Goal: Task Accomplishment & Management: Manage account settings

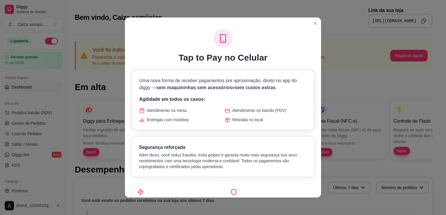
click at [302, 47] on div "Tap to Pay no Celular" at bounding box center [223, 46] width 182 height 34
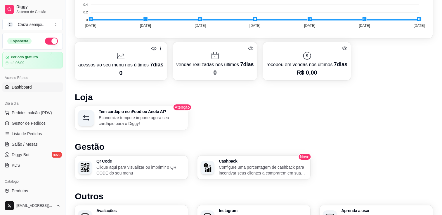
scroll to position [292, 0]
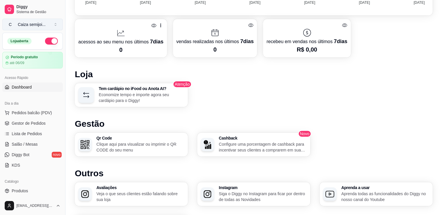
click at [26, 27] on div "Caiza semijoi ..." at bounding box center [32, 25] width 28 height 6
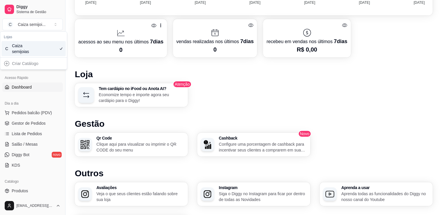
click at [23, 47] on div "Caiza semijoias" at bounding box center [25, 49] width 26 height 12
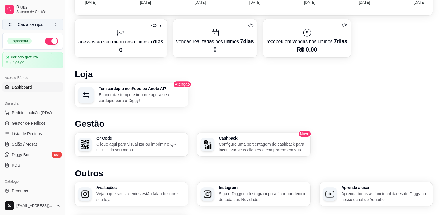
click at [32, 29] on button "C Caiza semijoi ..." at bounding box center [32, 25] width 60 height 12
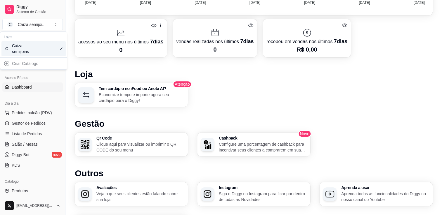
click at [20, 67] on div "Criar Catálogo" at bounding box center [33, 63] width 64 height 9
click at [22, 64] on div "Criar Catálogo" at bounding box center [33, 63] width 64 height 9
click at [40, 50] on div "C Caiza semijoias" at bounding box center [33, 48] width 64 height 15
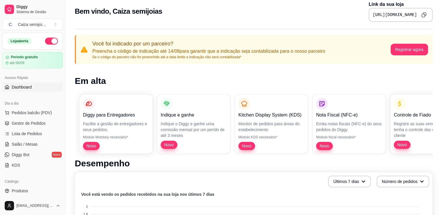
scroll to position [0, 0]
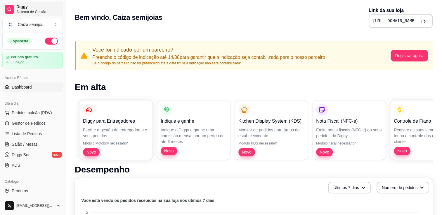
click at [25, 7] on span "Diggy" at bounding box center [38, 6] width 44 height 5
click at [22, 11] on span "Sistema de Gestão" at bounding box center [38, 12] width 44 height 5
click at [25, 10] on span "Sistema de Gestão" at bounding box center [38, 12] width 44 height 5
click at [6, 8] on div at bounding box center [9, 9] width 9 height 9
click at [27, 87] on span "Dashboard" at bounding box center [22, 87] width 20 height 6
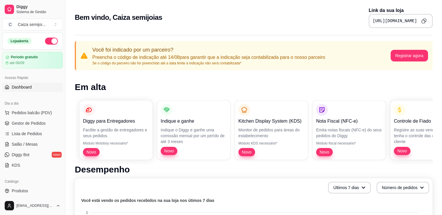
click at [248, 130] on div "Diggy para Entregadores Facilite a gestão de entregadores e seus pedidos. Módul…" at bounding box center [254, 130] width 358 height 69
click at [417, 55] on button "Registrar agora" at bounding box center [409, 55] width 36 height 11
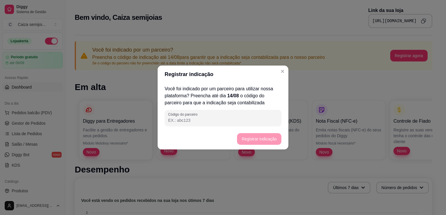
click at [215, 118] on input "Código do parceiro" at bounding box center [223, 121] width 110 height 6
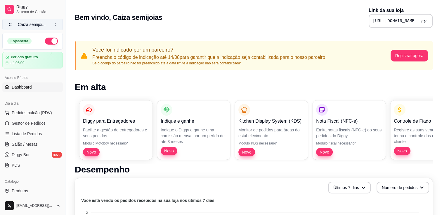
click at [49, 24] on button "C Caiza semijoi ..." at bounding box center [32, 25] width 60 height 12
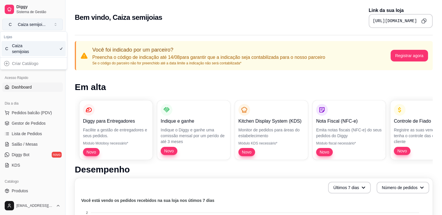
click at [54, 25] on button "C Caiza semijoi ..." at bounding box center [32, 25] width 60 height 12
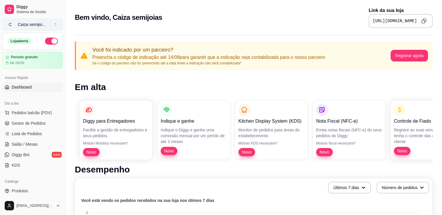
click at [54, 25] on button "C Caiza semijoi ..." at bounding box center [32, 25] width 60 height 12
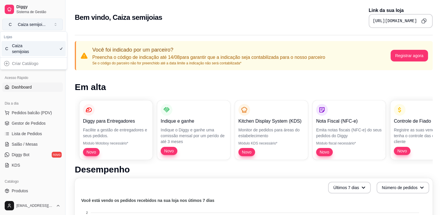
click at [55, 25] on button "C Caiza semijoi ..." at bounding box center [32, 25] width 60 height 12
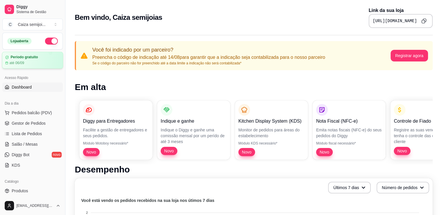
click at [29, 60] on div "Período gratuito até 06/09" at bounding box center [32, 60] width 55 height 10
click at [410, 55] on button "Registrar agora" at bounding box center [409, 56] width 38 height 12
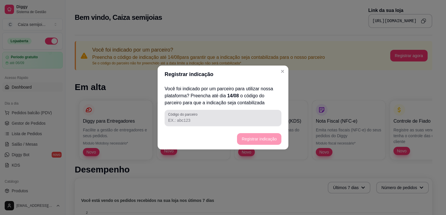
click at [225, 119] on input "Código do parceiro" at bounding box center [223, 121] width 110 height 6
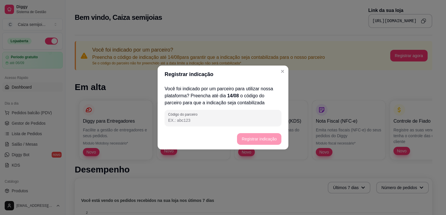
paste input "526e34"
type input "526e34"
click at [261, 133] on button "Registrar indicação" at bounding box center [259, 139] width 44 height 12
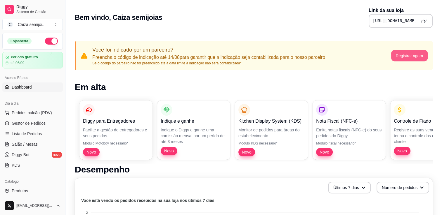
click at [404, 59] on button "Registrar agora" at bounding box center [409, 55] width 36 height 11
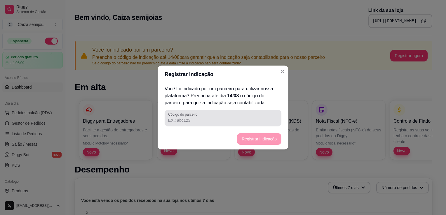
click at [204, 120] on input "Código do parceiro" at bounding box center [223, 121] width 110 height 6
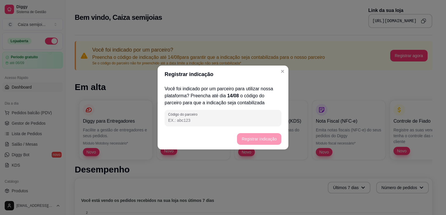
paste input "526e34"
type input "526e34"
click at [269, 138] on button "Registrar indicação" at bounding box center [259, 139] width 43 height 11
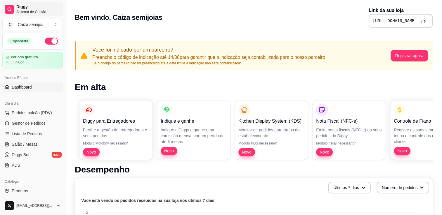
click at [23, 8] on span "Diggy" at bounding box center [38, 6] width 44 height 5
click at [8, 8] on icon at bounding box center [9, 9] width 5 height 5
click at [19, 24] on div "Caiza semijoi ..." at bounding box center [32, 25] width 28 height 6
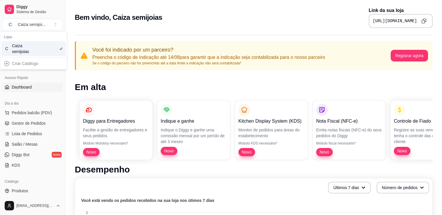
click at [99, 20] on h2 "Bem vindo, Caiza semijoias" at bounding box center [118, 17] width 87 height 9
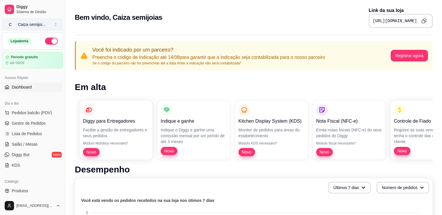
click at [52, 20] on button "C Caiza semijoi ..." at bounding box center [32, 25] width 60 height 12
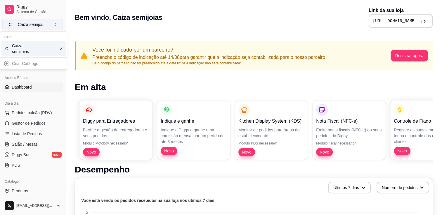
click at [36, 24] on div "Caiza semijoi ..." at bounding box center [32, 25] width 28 height 6
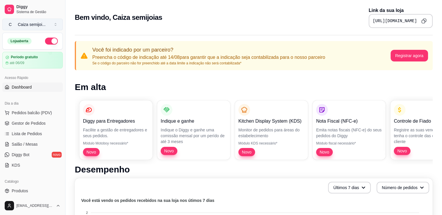
click at [36, 24] on div "Caiza semijoi ..." at bounding box center [32, 25] width 28 height 6
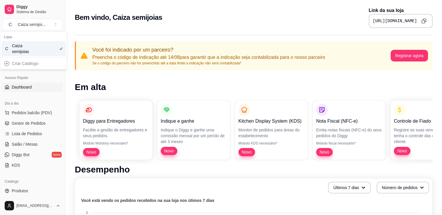
click at [171, 19] on div "Bem vindo, Caiza semijoias Link da sua loja https://diggy.menu/6894883125a73edc…" at bounding box center [254, 17] width 358 height 21
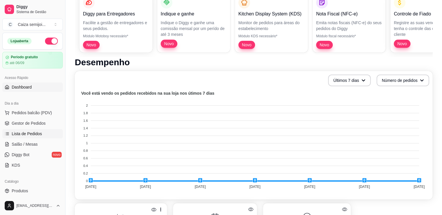
scroll to position [117, 0]
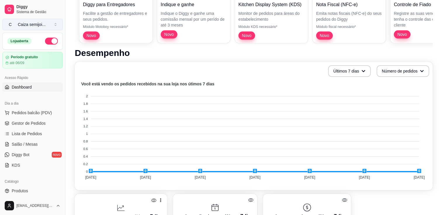
click at [42, 21] on button "C Caiza semijoi ..." at bounding box center [32, 25] width 60 height 12
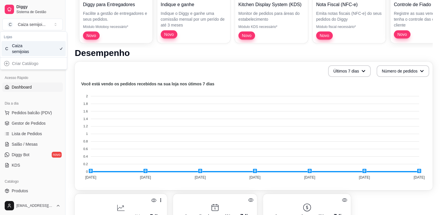
click at [25, 51] on div "Caiza semijoias" at bounding box center [25, 49] width 26 height 12
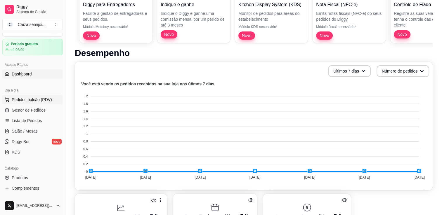
scroll to position [88, 0]
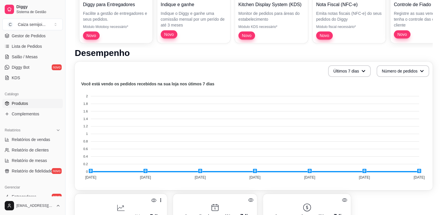
click at [22, 105] on span "Produtos" at bounding box center [20, 104] width 16 height 6
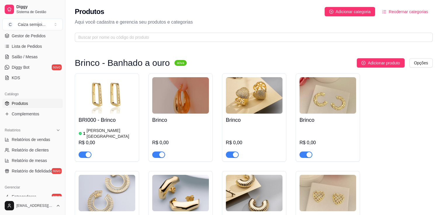
click at [400, 13] on span "Reodernar categorias" at bounding box center [407, 11] width 39 height 6
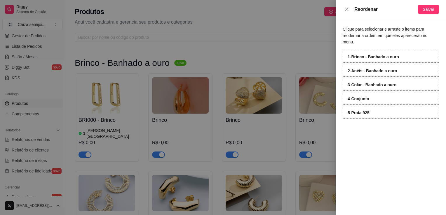
click at [367, 95] on div "4 - Conjunto" at bounding box center [391, 99] width 96 height 12
click at [431, 8] on span "Salvar" at bounding box center [429, 9] width 12 height 6
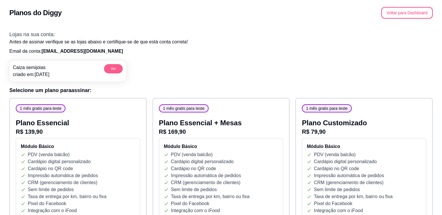
click at [114, 69] on button "Ver" at bounding box center [113, 68] width 19 height 9
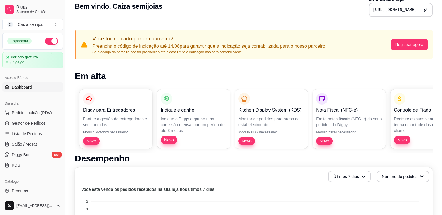
scroll to position [29, 0]
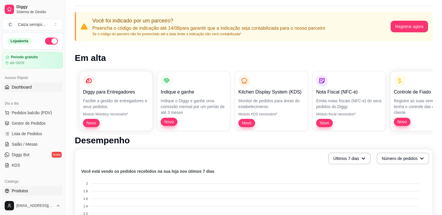
click at [29, 190] on link "Produtos" at bounding box center [32, 191] width 60 height 9
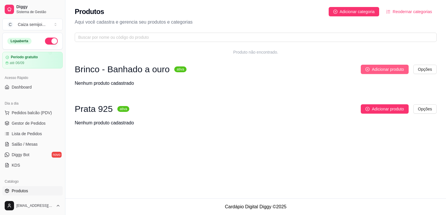
click at [382, 69] on span "Adicionar produto" at bounding box center [388, 69] width 32 height 6
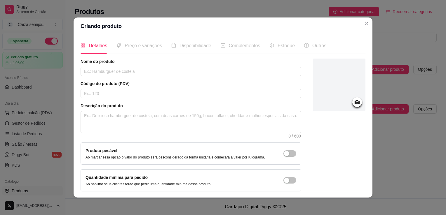
click at [354, 103] on icon at bounding box center [357, 102] width 7 height 7
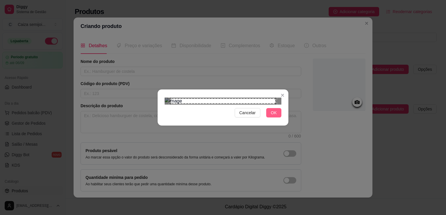
click at [275, 116] on span "OK" at bounding box center [274, 113] width 6 height 6
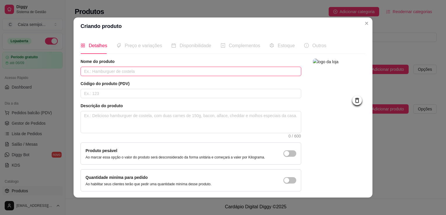
click at [132, 71] on input "text" at bounding box center [191, 71] width 221 height 9
type input "b"
type input "Brinco"
click at [110, 93] on input "text" at bounding box center [191, 93] width 221 height 9
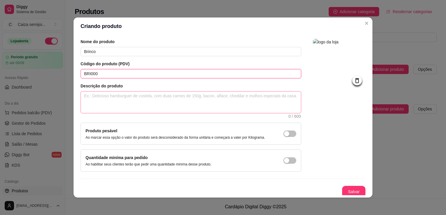
scroll to position [21, 0]
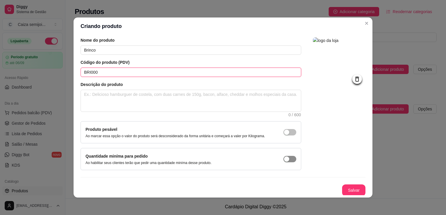
type input "BRI000"
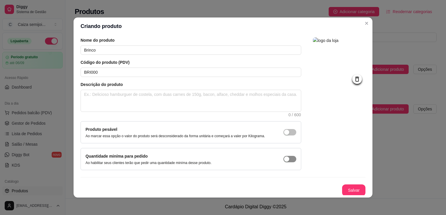
click at [284, 135] on div "button" at bounding box center [286, 132] width 5 height 5
click at [290, 157] on div "button" at bounding box center [292, 159] width 5 height 5
click at [350, 191] on button "Salvar" at bounding box center [353, 191] width 23 height 12
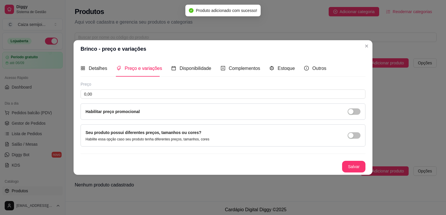
scroll to position [0, 0]
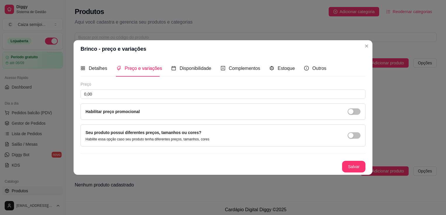
click at [148, 112] on div "Habilitar preço promocional" at bounding box center [223, 112] width 275 height 6
click at [125, 96] on input "0,00" at bounding box center [223, 94] width 285 height 9
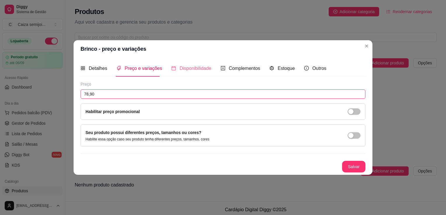
type input "78,90"
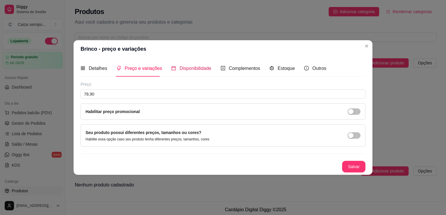
click at [195, 69] on span "Disponibilidade" at bounding box center [196, 68] width 32 height 5
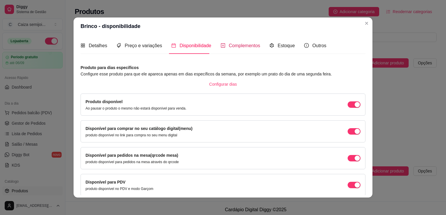
click at [237, 45] on span "Complementos" at bounding box center [245, 45] width 32 height 5
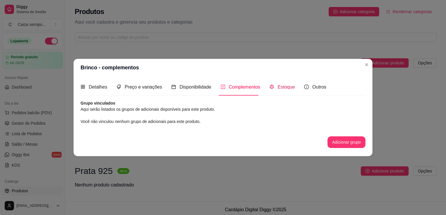
click at [284, 87] on span "Estoque" at bounding box center [286, 87] width 17 height 5
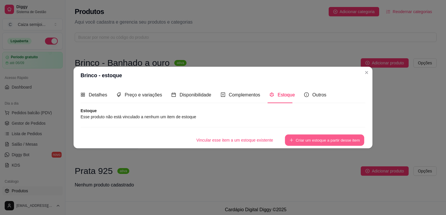
click at [303, 140] on button "Criar um estoque a partir desse item" at bounding box center [324, 140] width 79 height 11
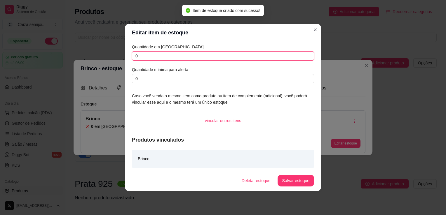
drag, startPoint x: 133, startPoint y: 61, endPoint x: 128, endPoint y: 60, distance: 6.0
click at [130, 61] on div "Quantidade em estoque 0 Quantidade mínima para alerta 0 Caso você venda o mesmo…" at bounding box center [223, 105] width 196 height 129
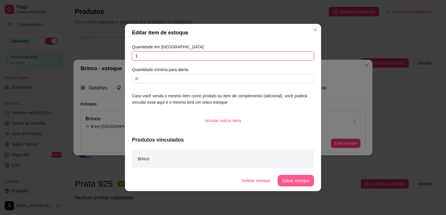
type input "1"
click at [297, 182] on button "Salvar estoque" at bounding box center [296, 180] width 36 height 11
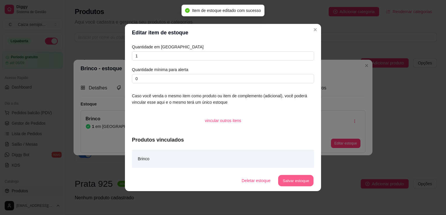
click at [287, 183] on button "Salvar estoque" at bounding box center [296, 180] width 36 height 11
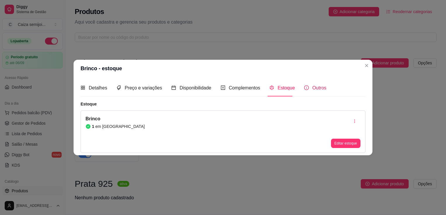
click at [313, 88] on span "Outros" at bounding box center [319, 88] width 14 height 5
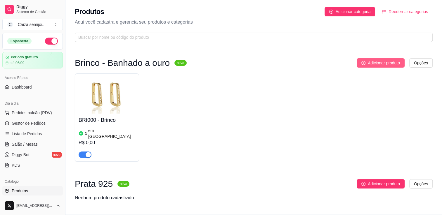
click at [379, 61] on span "Adicionar produto" at bounding box center [384, 63] width 32 height 6
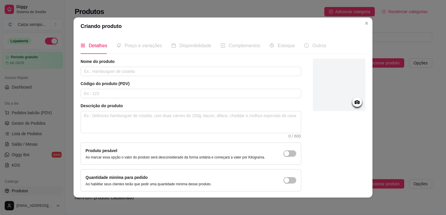
click at [355, 101] on icon at bounding box center [357, 102] width 5 height 4
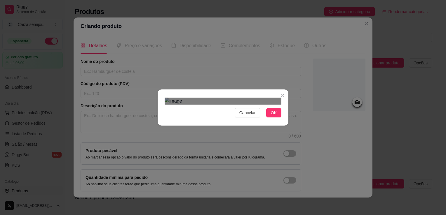
click at [253, 107] on div "Use the arrow keys to move the crop selection area" at bounding box center [224, 159] width 105 height 105
click at [276, 116] on span "OK" at bounding box center [274, 113] width 6 height 6
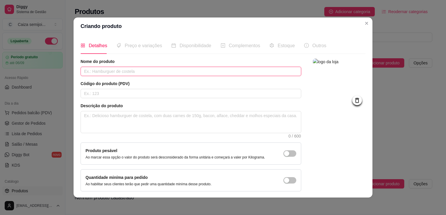
click at [104, 70] on input "text" at bounding box center [191, 71] width 221 height 9
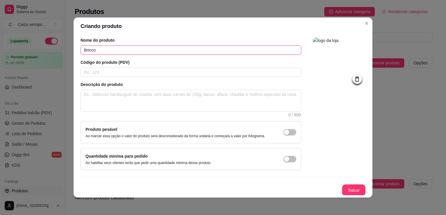
scroll to position [1, 0]
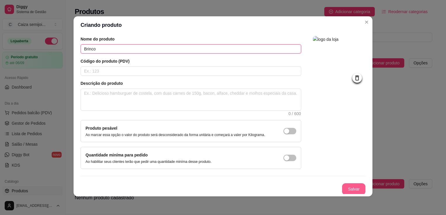
type input "Brinco"
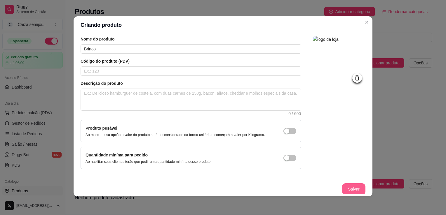
click at [351, 189] on button "Salvar" at bounding box center [353, 190] width 23 height 12
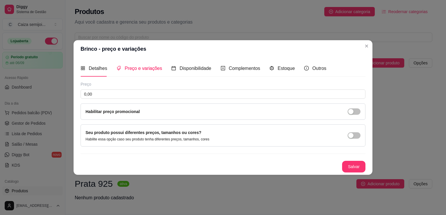
scroll to position [0, 0]
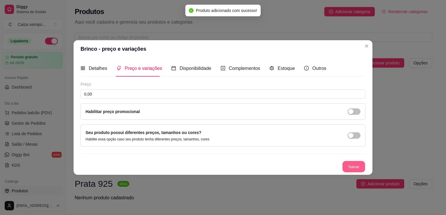
click at [350, 168] on button "Salvar" at bounding box center [353, 166] width 23 height 11
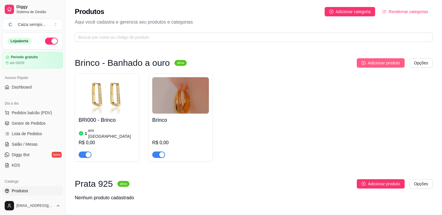
click at [392, 62] on span "Adicionar produto" at bounding box center [384, 63] width 32 height 6
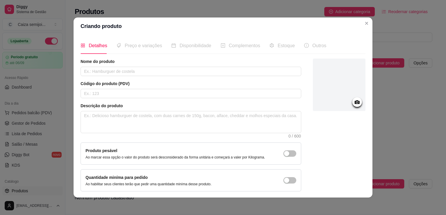
click at [355, 101] on icon at bounding box center [357, 102] width 5 height 4
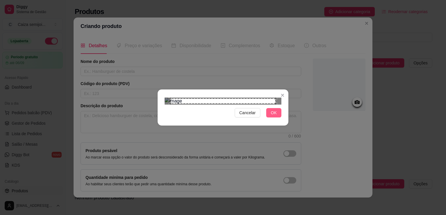
click at [275, 116] on span "OK" at bounding box center [274, 113] width 6 height 6
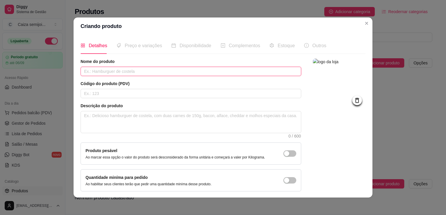
click at [147, 75] on input "text" at bounding box center [191, 71] width 221 height 9
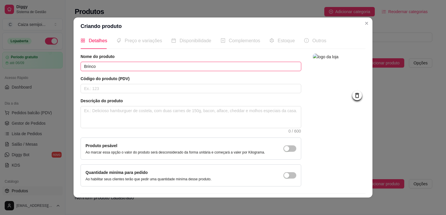
scroll to position [21, 0]
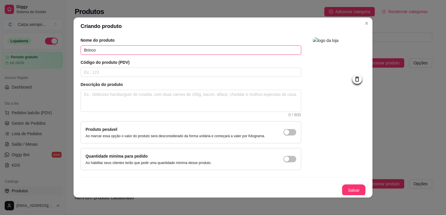
type input "Brinco"
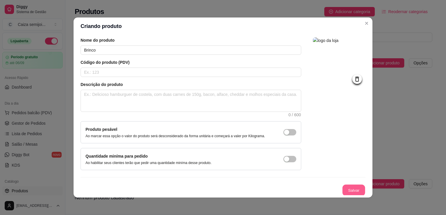
click at [348, 189] on button "Salvar" at bounding box center [353, 190] width 23 height 11
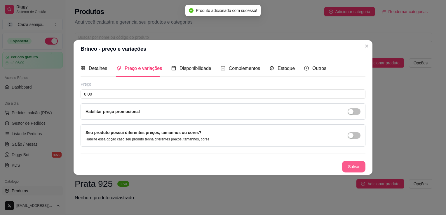
click at [357, 167] on button "Salvar" at bounding box center [353, 167] width 23 height 12
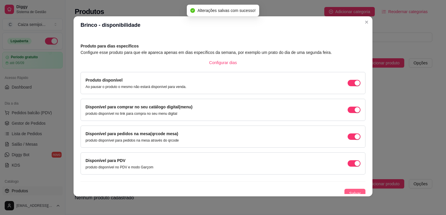
scroll to position [24, 0]
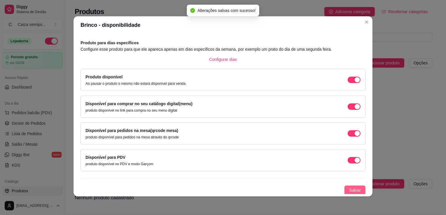
click at [349, 189] on span "Salvar" at bounding box center [355, 190] width 12 height 6
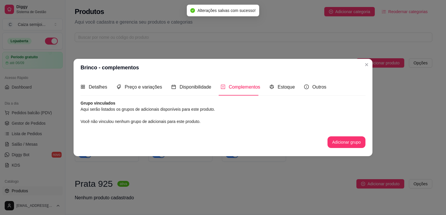
scroll to position [0, 0]
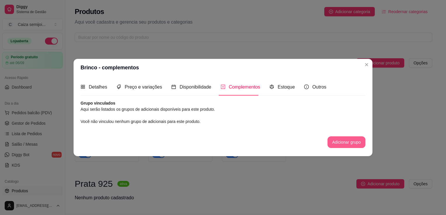
click at [339, 142] on button "Adicionar grupo" at bounding box center [347, 143] width 38 height 12
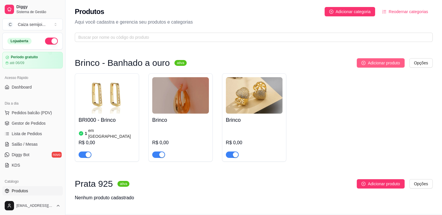
click at [392, 64] on span "Adicionar produto" at bounding box center [384, 63] width 32 height 6
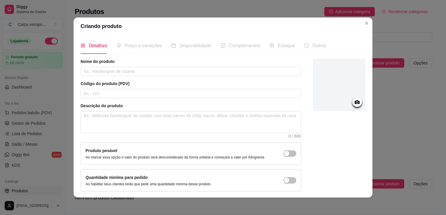
click at [355, 102] on icon at bounding box center [357, 102] width 5 height 4
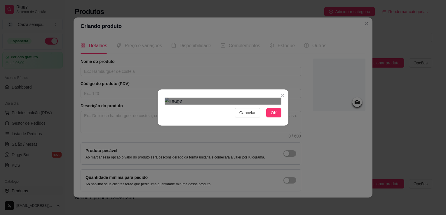
click at [260, 113] on div "Use the arrow keys to move the crop selection area" at bounding box center [228, 159] width 105 height 105
click at [274, 116] on span "OK" at bounding box center [274, 113] width 6 height 6
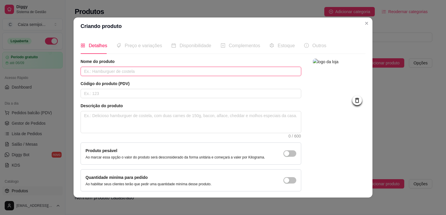
click at [178, 72] on input "text" at bounding box center [191, 71] width 221 height 9
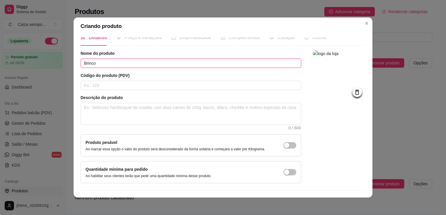
scroll to position [21, 0]
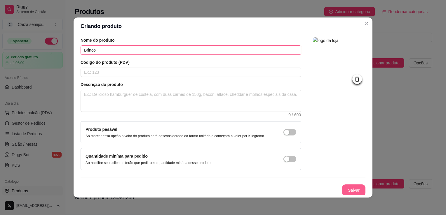
type input "Brinco"
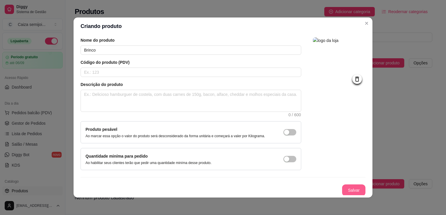
click at [354, 191] on button "Salvar" at bounding box center [353, 191] width 23 height 12
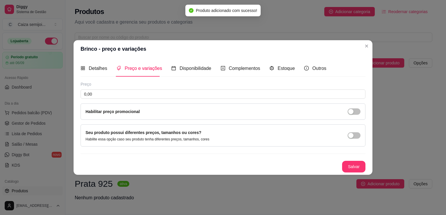
scroll to position [0, 0]
click at [355, 167] on button "Salvar" at bounding box center [353, 167] width 23 height 12
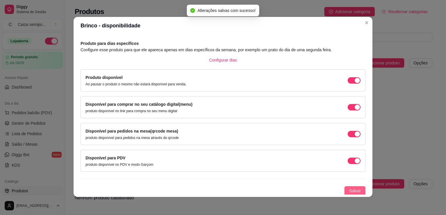
scroll to position [1, 0]
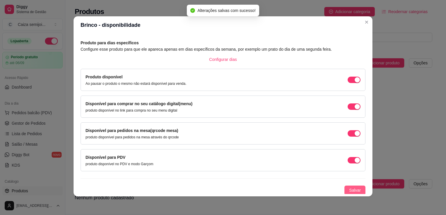
click at [349, 190] on span "Salvar" at bounding box center [355, 190] width 12 height 6
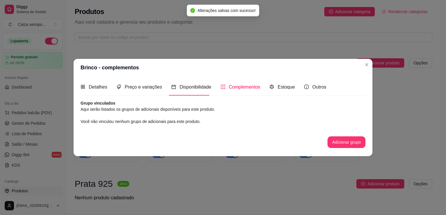
scroll to position [0, 0]
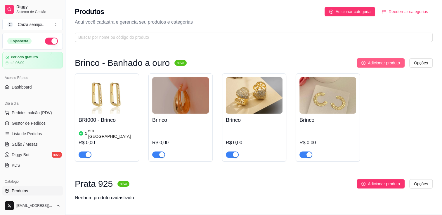
click at [383, 65] on span "Adicionar produto" at bounding box center [384, 63] width 32 height 6
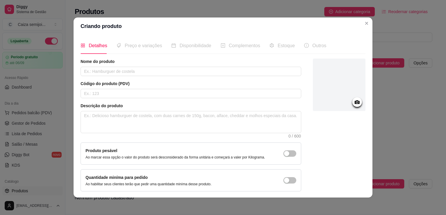
click at [354, 105] on icon at bounding box center [357, 102] width 7 height 7
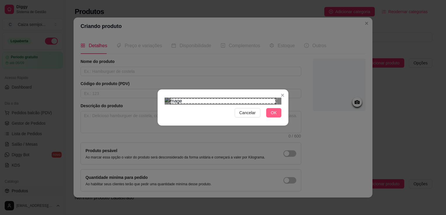
click at [275, 116] on span "OK" at bounding box center [274, 113] width 6 height 6
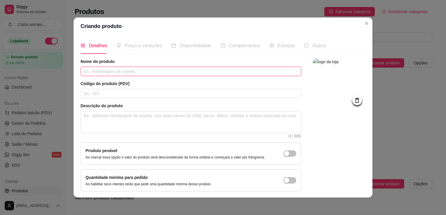
click at [228, 71] on input "text" at bounding box center [191, 71] width 221 height 9
type input "Brinco"
click at [355, 134] on div at bounding box center [339, 125] width 53 height 133
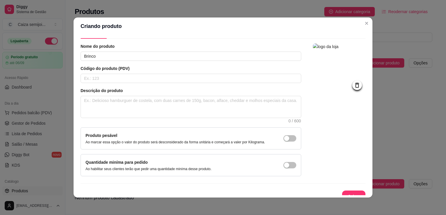
scroll to position [21, 0]
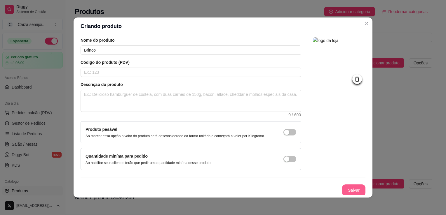
click at [351, 189] on button "Salvar" at bounding box center [353, 191] width 23 height 12
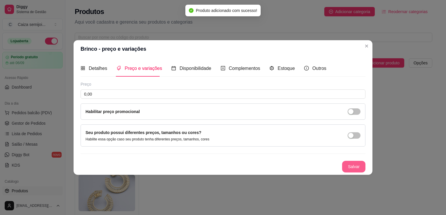
click at [353, 166] on button "Salvar" at bounding box center [353, 167] width 23 height 12
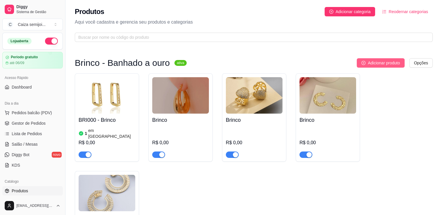
click at [381, 62] on span "Adicionar produto" at bounding box center [384, 63] width 32 height 6
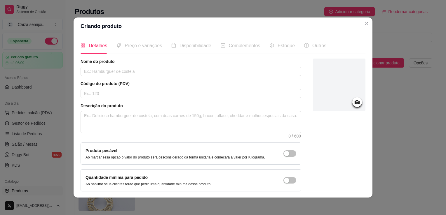
click at [355, 102] on icon at bounding box center [357, 102] width 5 height 4
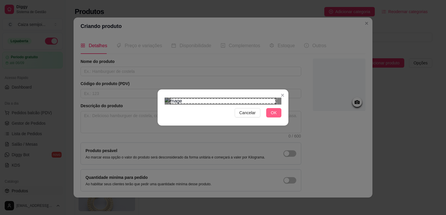
click at [276, 116] on span "OK" at bounding box center [274, 113] width 6 height 6
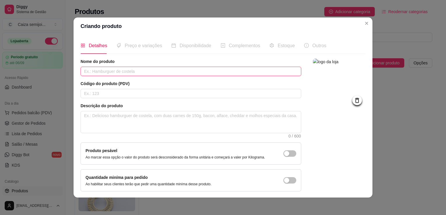
click at [134, 73] on input "text" at bounding box center [191, 71] width 221 height 9
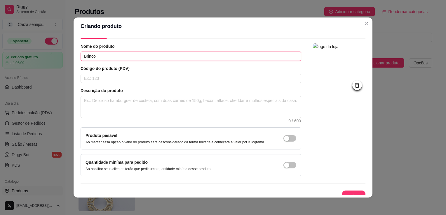
scroll to position [21, 0]
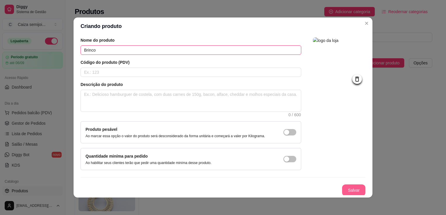
type input "Brinco"
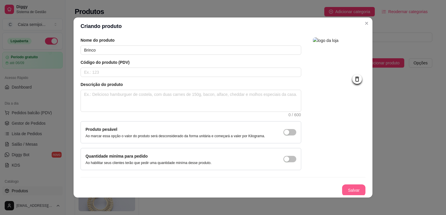
click at [348, 190] on button "Salvar" at bounding box center [353, 191] width 23 height 12
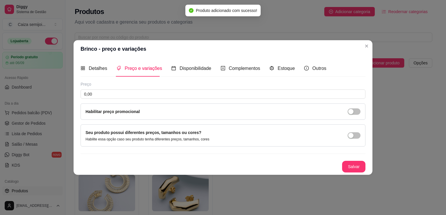
scroll to position [0, 0]
click at [356, 166] on button "Salvar" at bounding box center [353, 167] width 23 height 12
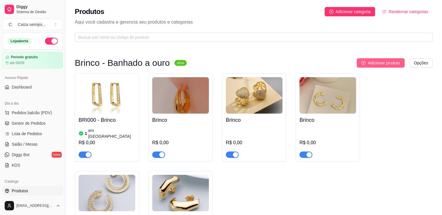
click at [382, 62] on span "Adicionar produto" at bounding box center [384, 63] width 32 height 6
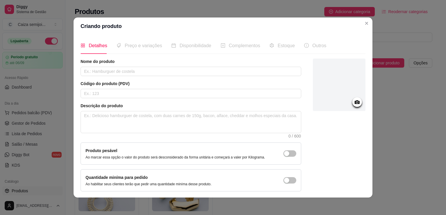
click at [354, 101] on icon at bounding box center [357, 102] width 7 height 7
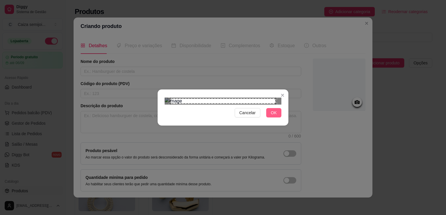
click at [274, 116] on span "OK" at bounding box center [274, 113] width 6 height 6
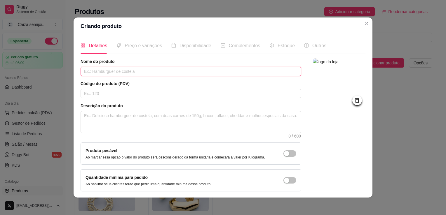
click at [154, 73] on input "text" at bounding box center [191, 71] width 221 height 9
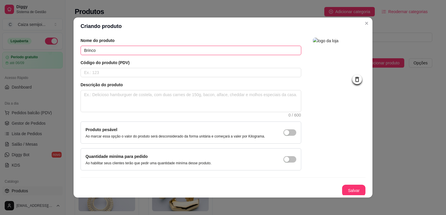
scroll to position [21, 0]
type input "Brinco"
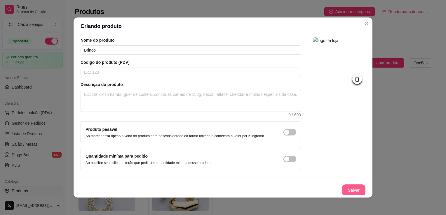
click at [350, 187] on button "Salvar" at bounding box center [353, 191] width 23 height 12
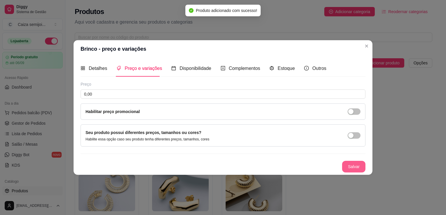
scroll to position [0, 0]
click at [357, 165] on button "Salvar" at bounding box center [353, 166] width 23 height 11
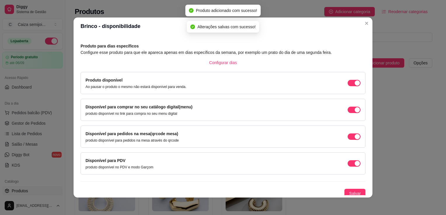
scroll to position [24, 0]
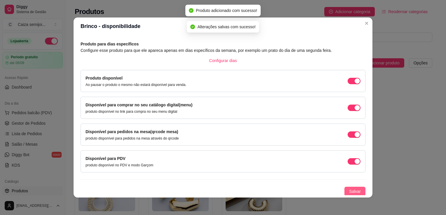
click at [353, 190] on span "Salvar" at bounding box center [355, 192] width 12 height 6
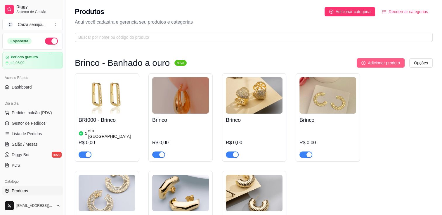
click at [375, 61] on span "Adicionar produto" at bounding box center [384, 63] width 32 height 6
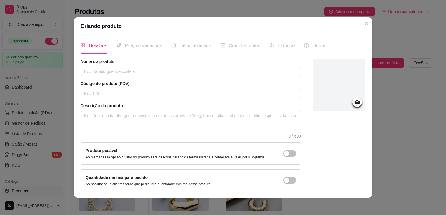
click at [355, 102] on icon at bounding box center [357, 102] width 5 height 4
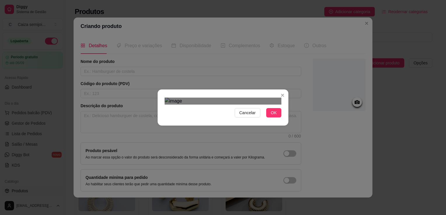
click at [251, 133] on div "Use the arrow keys to move the crop selection area" at bounding box center [228, 161] width 105 height 105
click at [278, 118] on button "OK" at bounding box center [273, 112] width 15 height 9
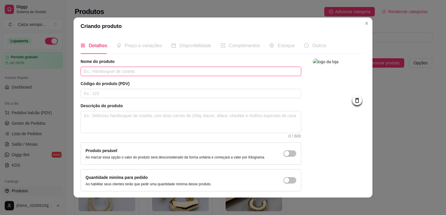
click at [116, 69] on input "text" at bounding box center [191, 71] width 221 height 9
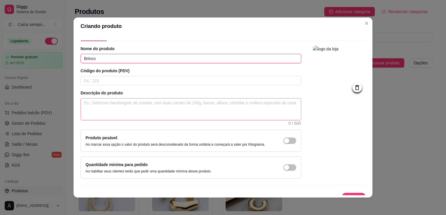
scroll to position [21, 0]
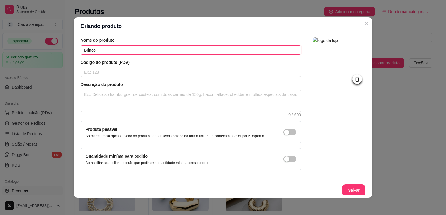
type input "Brinco"
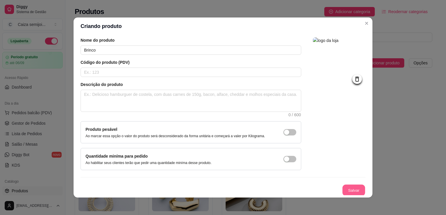
click at [345, 188] on button "Salvar" at bounding box center [353, 190] width 23 height 11
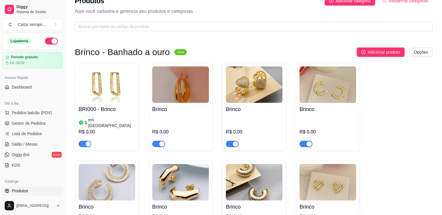
scroll to position [0, 0]
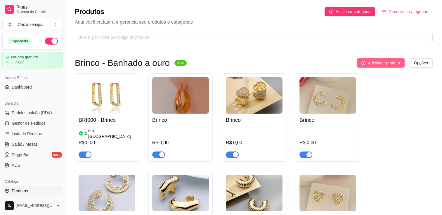
click at [391, 62] on span "Adicionar produto" at bounding box center [384, 63] width 32 height 6
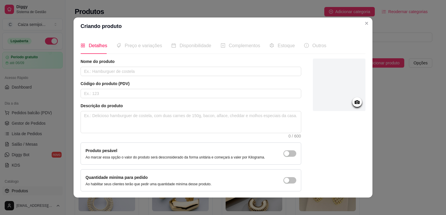
click at [354, 103] on icon at bounding box center [357, 102] width 7 height 7
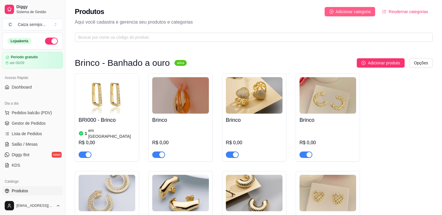
click at [359, 10] on span "Adicionar categoria" at bounding box center [352, 11] width 35 height 6
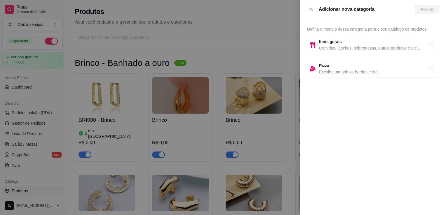
click at [338, 44] on strong "Itens gerais" at bounding box center [330, 41] width 23 height 5
radio input "true"
click at [367, 12] on div "Adicionar nova categoria" at bounding box center [367, 9] width 96 height 7
click at [361, 30] on span "Defina o modelo dessa categoria para o seu catálogo de produtos:" at bounding box center [367, 29] width 121 height 5
click at [424, 11] on span "Próximo" at bounding box center [427, 9] width 15 height 6
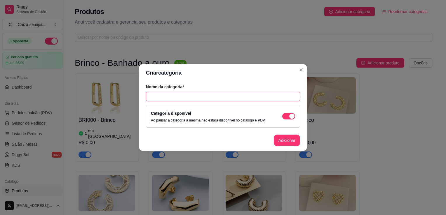
click at [207, 97] on input "text" at bounding box center [223, 96] width 154 height 9
click at [155, 98] on input "Aneis - Banhado a ouro" at bounding box center [223, 96] width 154 height 9
click at [204, 96] on input "Anéis - Banhado a ouro" at bounding box center [223, 96] width 154 height 9
type input "Anéis - Banhado a ouro"
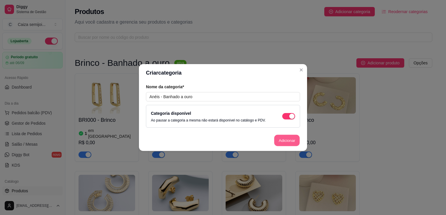
click at [294, 139] on button "Adicionar" at bounding box center [287, 140] width 26 height 11
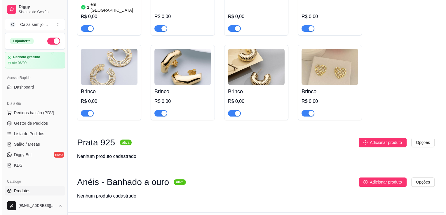
scroll to position [135, 0]
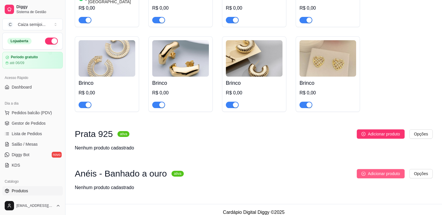
click at [386, 171] on span "Adicionar produto" at bounding box center [384, 174] width 32 height 6
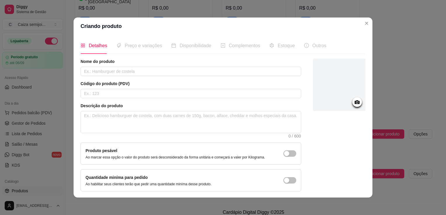
click at [354, 103] on icon at bounding box center [357, 102] width 7 height 7
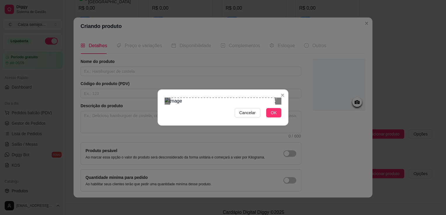
click at [252, 107] on div "Use the arrow keys to move the crop selection area" at bounding box center [222, 150] width 105 height 105
click at [276, 116] on span "OK" at bounding box center [274, 113] width 6 height 6
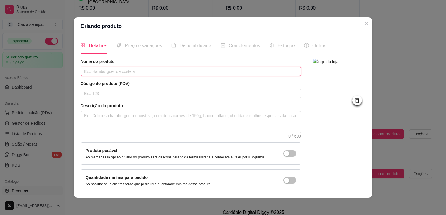
click at [124, 71] on input "text" at bounding box center [191, 71] width 221 height 9
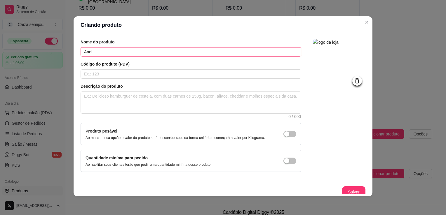
scroll to position [21, 0]
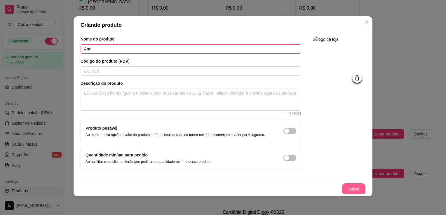
type input "Anel"
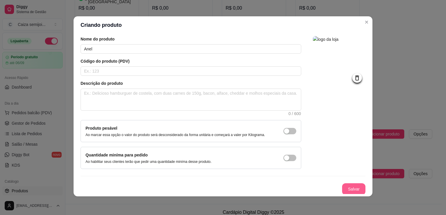
click at [349, 187] on button "Salvar" at bounding box center [353, 190] width 23 height 12
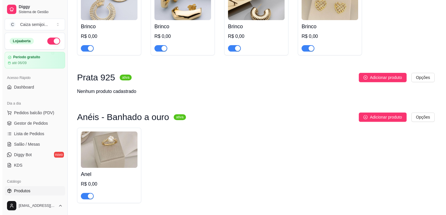
scroll to position [193, 0]
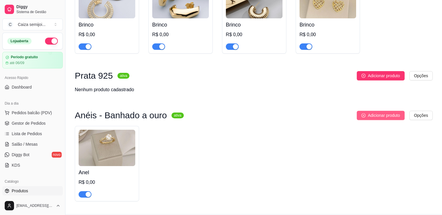
click at [390, 112] on span "Adicionar produto" at bounding box center [384, 115] width 32 height 6
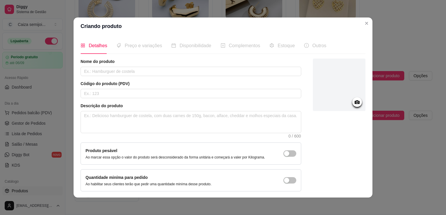
click at [356, 102] on circle at bounding box center [356, 102] width 1 height 1
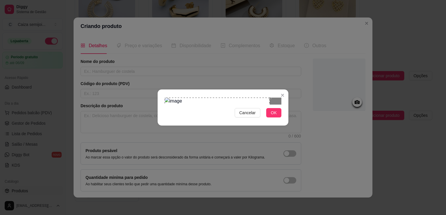
click at [204, 98] on div "Use the arrow keys to move the crop selection area" at bounding box center [217, 140] width 105 height 84
click at [262, 105] on div at bounding box center [223, 101] width 117 height 7
click at [281, 120] on div "Cancelar OK" at bounding box center [223, 107] width 131 height 25
click at [277, 118] on button "OK" at bounding box center [273, 112] width 15 height 9
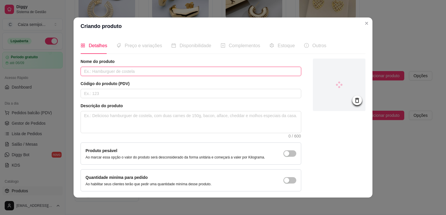
click at [159, 67] on input "text" at bounding box center [191, 71] width 221 height 9
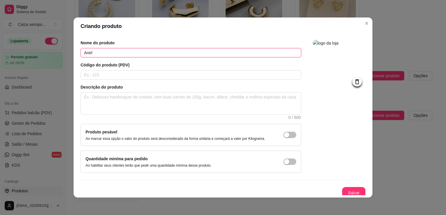
scroll to position [21, 0]
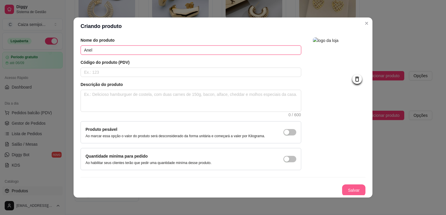
type input "Anel"
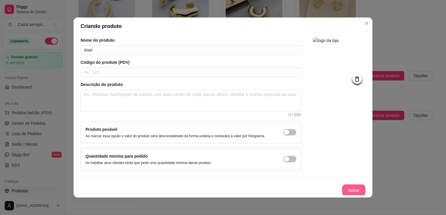
click at [347, 188] on button "Salvar" at bounding box center [353, 191] width 23 height 12
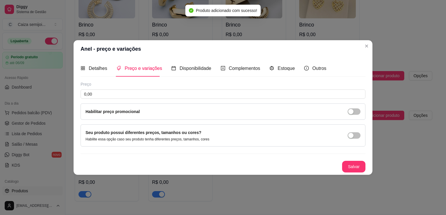
scroll to position [0, 0]
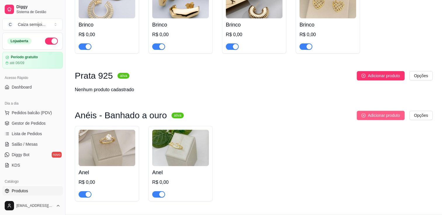
click at [376, 113] on button "Adicionar produto" at bounding box center [380, 115] width 48 height 9
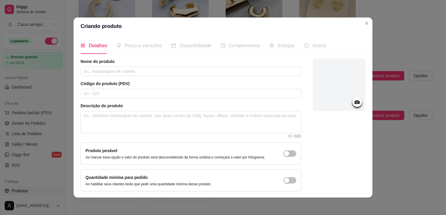
click at [356, 102] on circle at bounding box center [356, 102] width 1 height 1
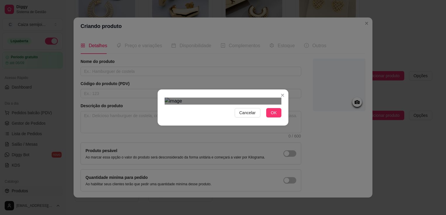
click at [284, 120] on div "Cancelar OK" at bounding box center [223, 107] width 131 height 25
click at [159, 95] on div "Cancelar OK" at bounding box center [223, 107] width 131 height 25
click at [286, 120] on div "Cancelar OK" at bounding box center [223, 107] width 131 height 25
click at [250, 138] on div "Use the arrow keys to move the crop selection area" at bounding box center [223, 176] width 117 height 117
click at [277, 118] on button "OK" at bounding box center [273, 112] width 15 height 9
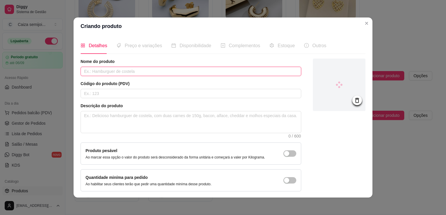
click at [132, 74] on input "text" at bounding box center [191, 71] width 221 height 9
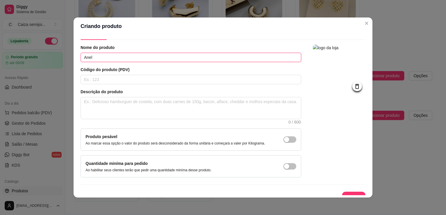
scroll to position [21, 0]
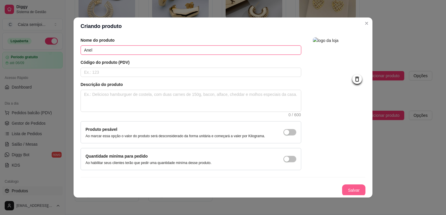
type input "Anel"
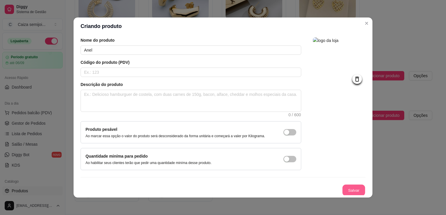
click at [345, 191] on button "Salvar" at bounding box center [353, 190] width 23 height 11
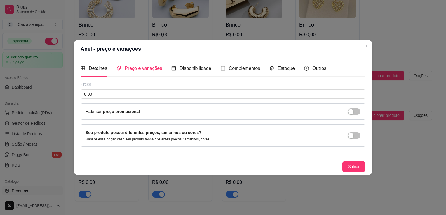
scroll to position [0, 0]
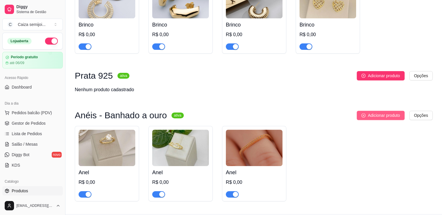
click at [388, 112] on span "Adicionar produto" at bounding box center [384, 115] width 32 height 6
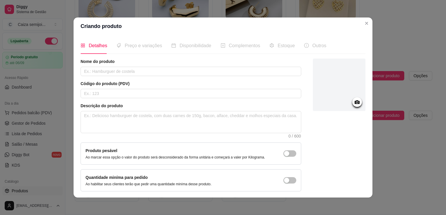
click at [355, 102] on icon at bounding box center [357, 102] width 5 height 4
click at [356, 102] on circle at bounding box center [356, 102] width 1 height 1
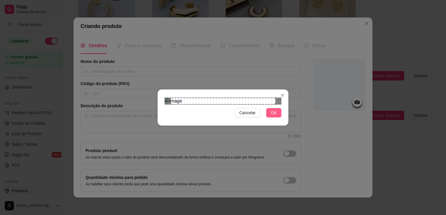
click at [274, 116] on span "OK" at bounding box center [274, 113] width 6 height 6
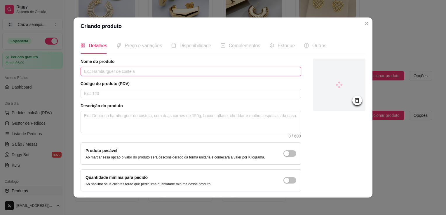
click at [134, 68] on input "text" at bounding box center [191, 71] width 221 height 9
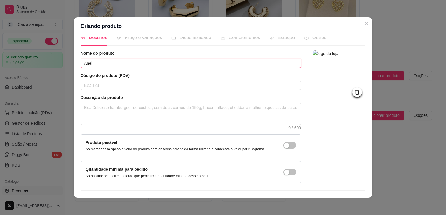
scroll to position [21, 0]
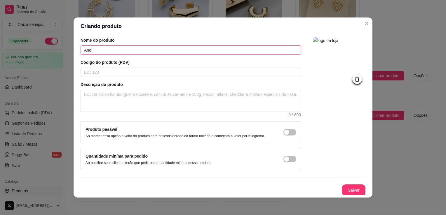
type input "Anel"
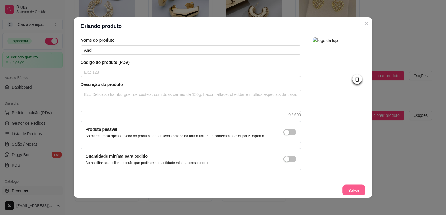
click at [346, 190] on button "Salvar" at bounding box center [353, 190] width 23 height 11
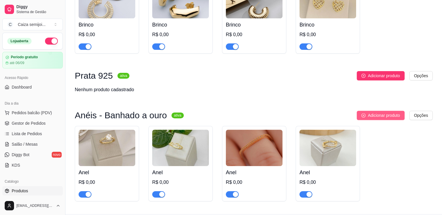
click at [398, 112] on span "Adicionar produto" at bounding box center [384, 115] width 32 height 6
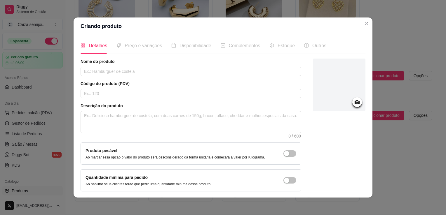
click at [354, 105] on icon at bounding box center [357, 102] width 7 height 7
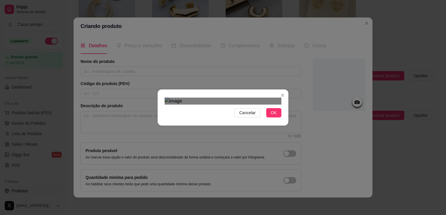
click at [287, 120] on div "Cancelar OK" at bounding box center [223, 107] width 131 height 25
click at [156, 41] on div "Cancelar OK" at bounding box center [223, 107] width 446 height 215
click at [277, 118] on button "OK" at bounding box center [273, 112] width 15 height 9
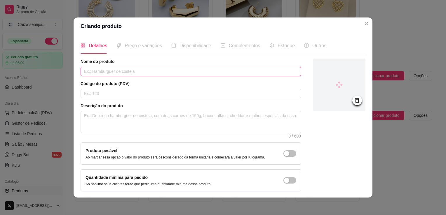
click at [158, 70] on input "text" at bounding box center [191, 71] width 221 height 9
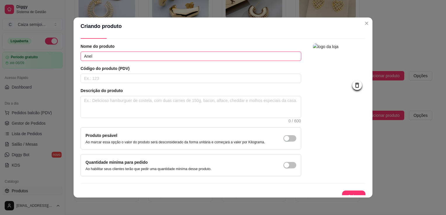
scroll to position [21, 0]
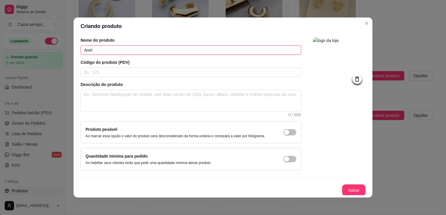
type input "Anel"
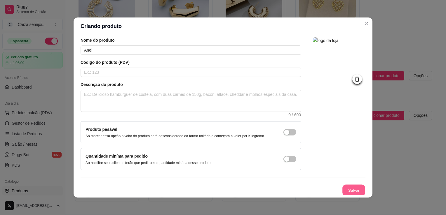
click at [351, 190] on button "Salvar" at bounding box center [353, 190] width 23 height 11
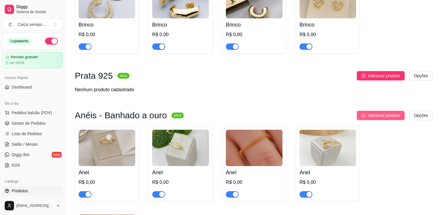
click at [388, 112] on span "Adicionar produto" at bounding box center [384, 115] width 32 height 6
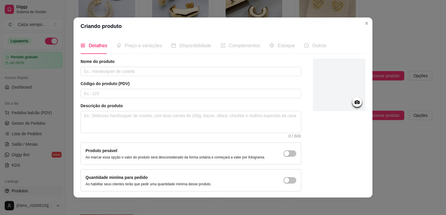
click at [355, 102] on icon at bounding box center [357, 102] width 5 height 4
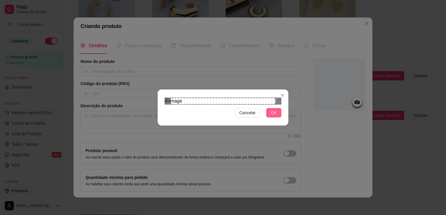
click at [274, 116] on span "OK" at bounding box center [274, 113] width 6 height 6
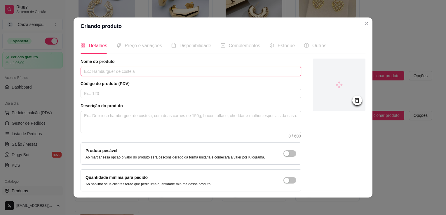
click at [155, 70] on input "text" at bounding box center [191, 71] width 221 height 9
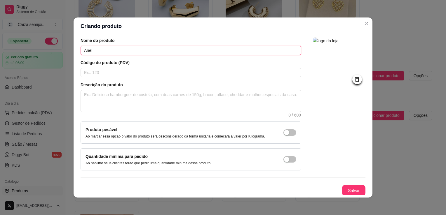
scroll to position [21, 0]
type input "Anel"
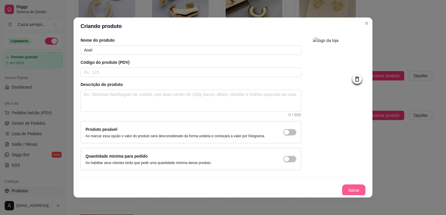
click at [349, 189] on button "Salvar" at bounding box center [353, 191] width 23 height 12
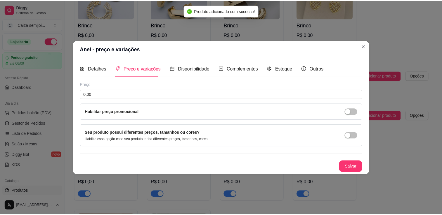
scroll to position [0, 0]
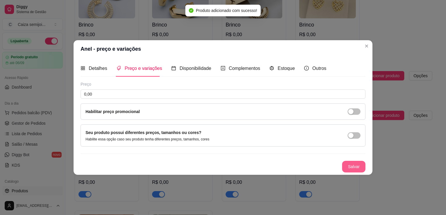
click at [357, 166] on button "Salvar" at bounding box center [353, 167] width 23 height 12
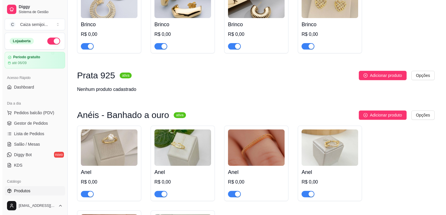
scroll to position [193, 0]
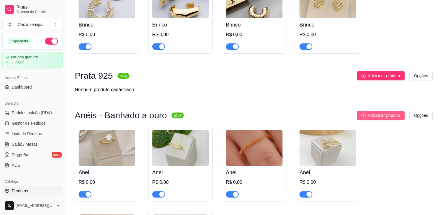
click at [383, 112] on span "Adicionar produto" at bounding box center [384, 115] width 32 height 6
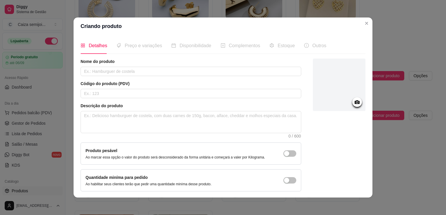
click at [355, 104] on icon at bounding box center [357, 102] width 5 height 4
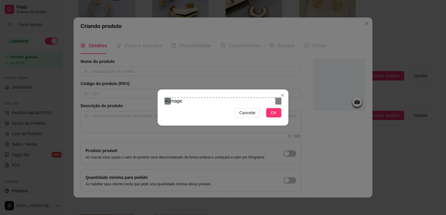
click at [210, 98] on div "Use the arrow keys to move the crop selection area" at bounding box center [222, 150] width 105 height 105
click at [274, 116] on span "OK" at bounding box center [274, 113] width 6 height 6
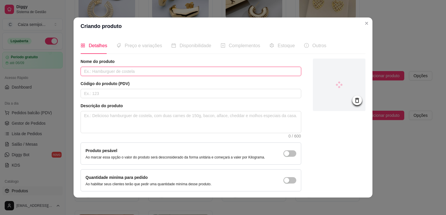
click at [159, 74] on input "text" at bounding box center [191, 71] width 221 height 9
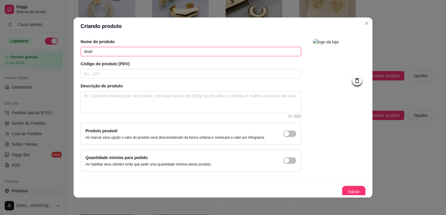
scroll to position [21, 0]
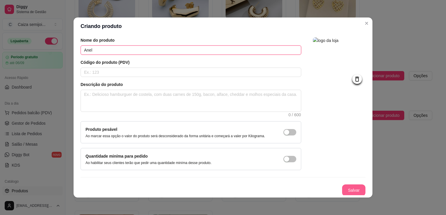
type input "Anel"
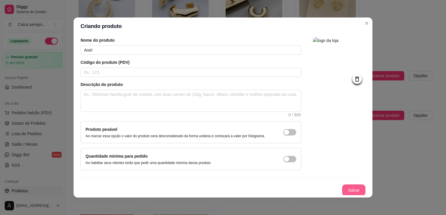
click at [347, 191] on button "Salvar" at bounding box center [353, 191] width 23 height 12
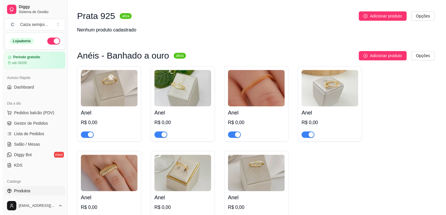
scroll to position [252, 0]
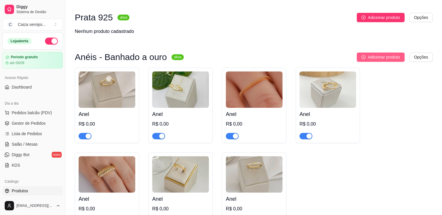
click at [389, 54] on span "Adicionar produto" at bounding box center [384, 57] width 32 height 6
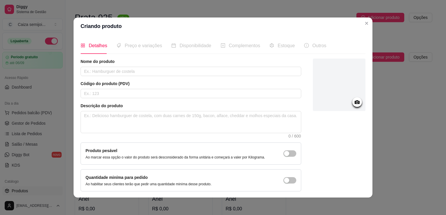
click at [355, 101] on icon at bounding box center [357, 102] width 5 height 4
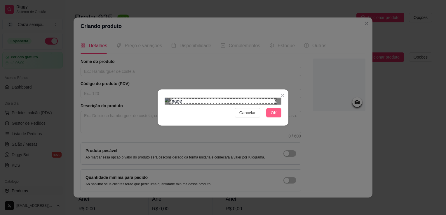
click at [273, 116] on span "OK" at bounding box center [274, 113] width 6 height 6
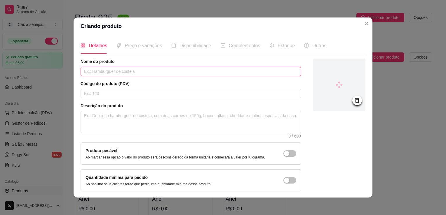
click at [193, 71] on input "text" at bounding box center [191, 71] width 221 height 9
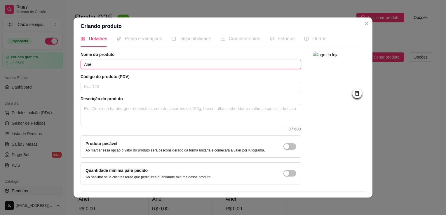
scroll to position [21, 0]
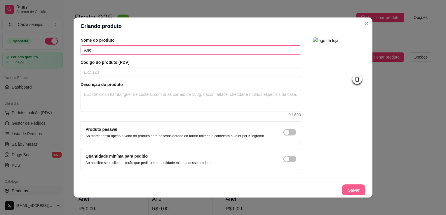
type input "Anel"
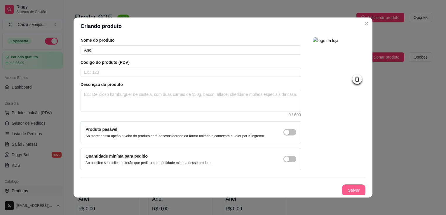
click at [349, 190] on button "Salvar" at bounding box center [353, 191] width 23 height 12
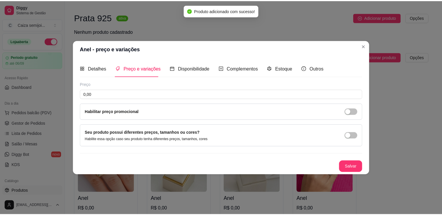
scroll to position [0, 0]
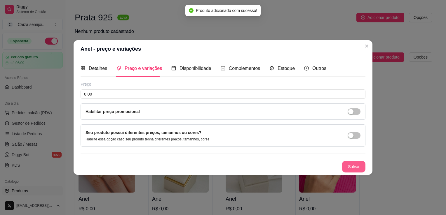
click at [357, 165] on button "Salvar" at bounding box center [353, 167] width 23 height 12
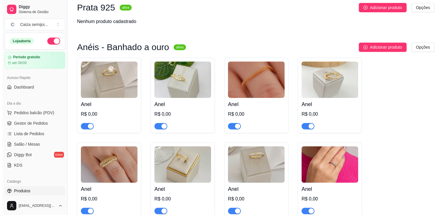
scroll to position [260, 0]
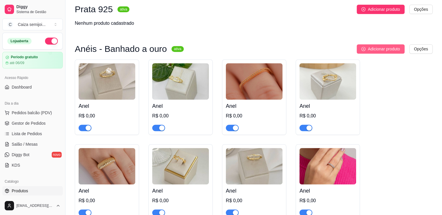
click at [378, 46] on span "Adicionar produto" at bounding box center [384, 49] width 32 height 6
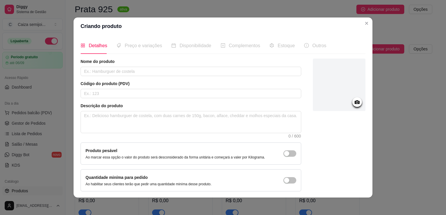
click at [354, 100] on icon at bounding box center [357, 102] width 7 height 7
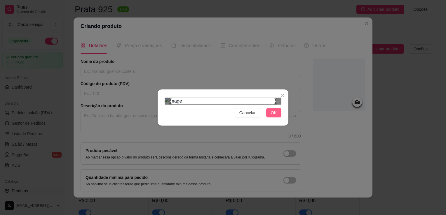
click at [274, 116] on span "OK" at bounding box center [274, 113] width 6 height 6
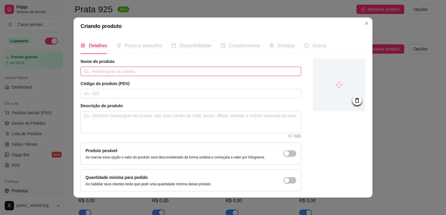
click at [137, 73] on input "text" at bounding box center [191, 71] width 221 height 9
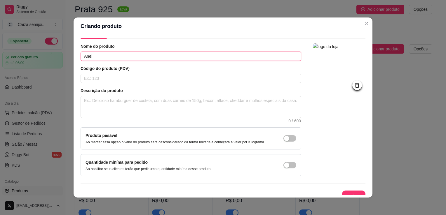
scroll to position [21, 0]
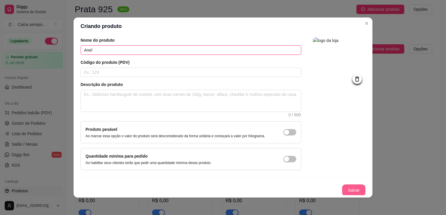
type input "Anel"
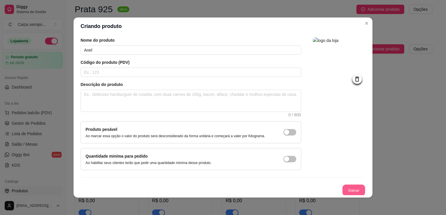
click at [343, 186] on button "Salvar" at bounding box center [353, 190] width 23 height 11
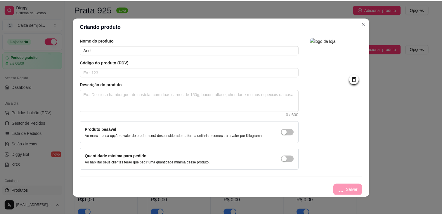
scroll to position [0, 0]
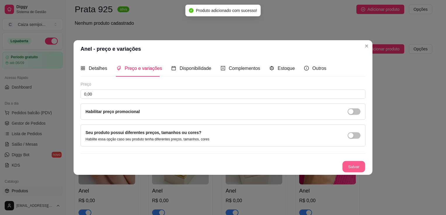
click at [362, 169] on button "Salvar" at bounding box center [353, 166] width 23 height 11
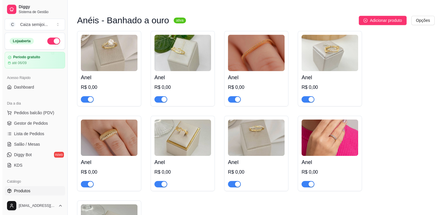
scroll to position [201, 0]
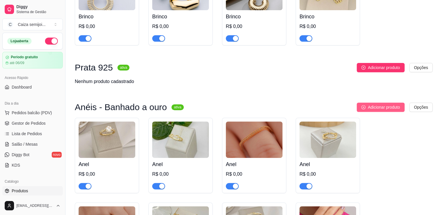
click at [388, 105] on span "Adicionar produto" at bounding box center [384, 107] width 32 height 6
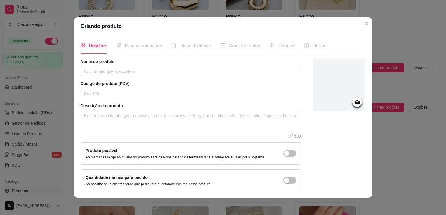
click at [356, 102] on circle at bounding box center [356, 102] width 1 height 1
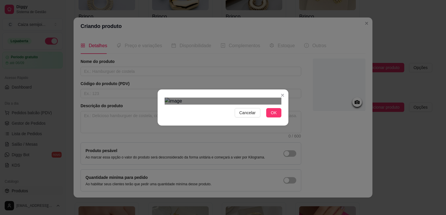
click at [244, 121] on div "Use the arrow keys to move the crop selection area" at bounding box center [222, 166] width 105 height 105
click at [278, 118] on button "OK" at bounding box center [273, 112] width 15 height 9
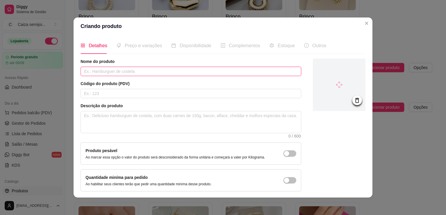
click at [170, 75] on input "text" at bounding box center [191, 71] width 221 height 9
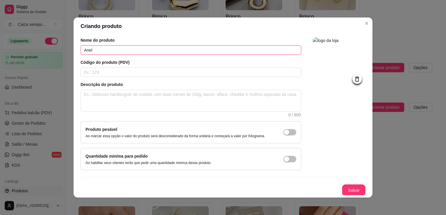
scroll to position [1, 0]
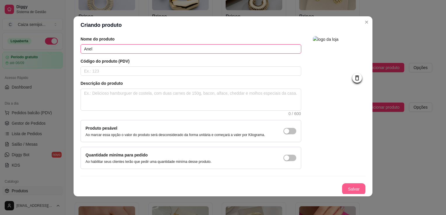
type input "Anel"
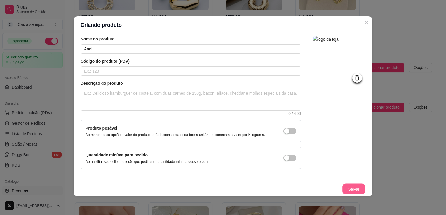
click at [342, 187] on button "Salvar" at bounding box center [353, 189] width 23 height 11
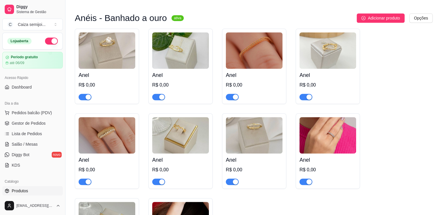
scroll to position [287, 0]
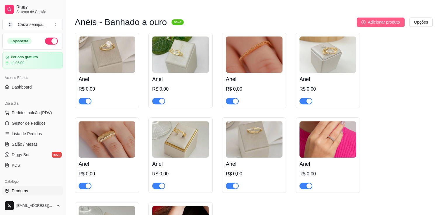
click at [370, 19] on span "Adicionar produto" at bounding box center [384, 22] width 32 height 6
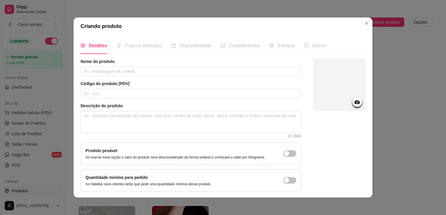
click at [355, 101] on icon at bounding box center [357, 102] width 5 height 4
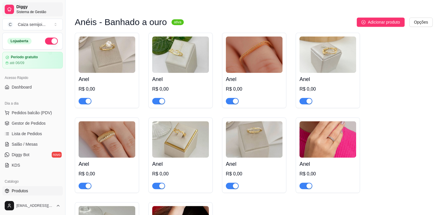
click at [21, 7] on span "Diggy" at bounding box center [38, 6] width 44 height 5
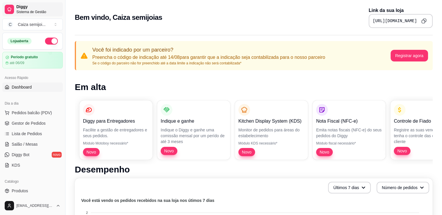
drag, startPoint x: 21, startPoint y: 7, endPoint x: 22, endPoint y: 18, distance: 10.9
click at [21, 7] on span "Diggy" at bounding box center [38, 6] width 44 height 5
click at [28, 29] on button "C Caiza semijoi ..." at bounding box center [32, 25] width 60 height 12
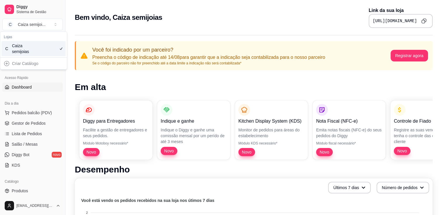
click at [29, 49] on div "Caiza semijoias" at bounding box center [25, 49] width 26 height 12
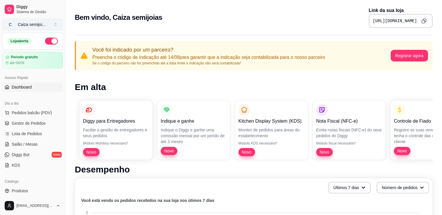
click at [56, 23] on button "C Caiza semijoi ..." at bounding box center [32, 25] width 60 height 12
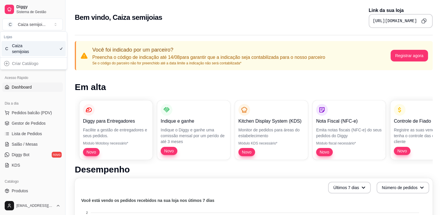
click at [27, 67] on div "Criar Catálogo" at bounding box center [33, 63] width 64 height 9
click at [25, 65] on div "Criar Catálogo" at bounding box center [33, 63] width 64 height 9
click at [32, 49] on div "Caiza semijoias" at bounding box center [25, 49] width 26 height 12
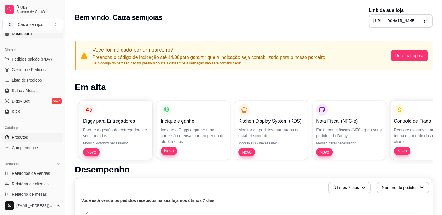
scroll to position [58, 0]
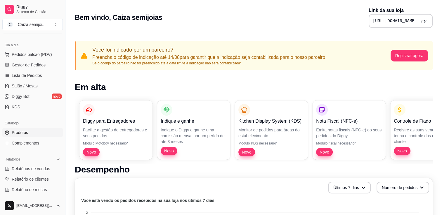
click at [21, 132] on span "Produtos" at bounding box center [20, 133] width 16 height 6
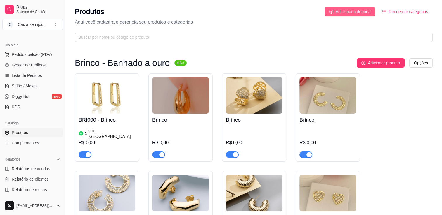
click at [363, 10] on span "Adicionar categoria" at bounding box center [352, 11] width 35 height 6
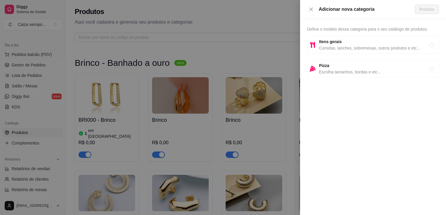
click at [369, 44] on span "Itens gerais" at bounding box center [374, 42] width 110 height 6
radio input "true"
click at [430, 9] on span "Próximo" at bounding box center [427, 9] width 15 height 6
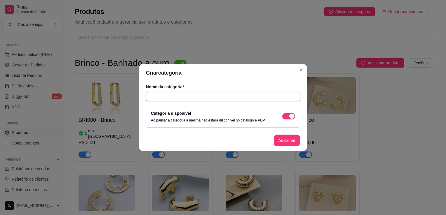
click at [205, 93] on input "text" at bounding box center [223, 96] width 154 height 9
type input "Colar - Banhado a ouro"
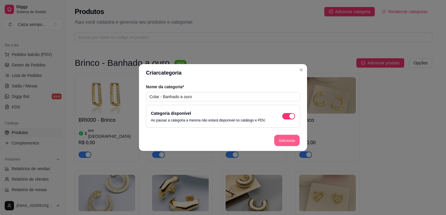
click at [290, 140] on button "Adicionar" at bounding box center [287, 140] width 26 height 11
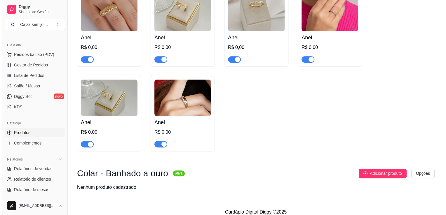
scroll to position [414, 0]
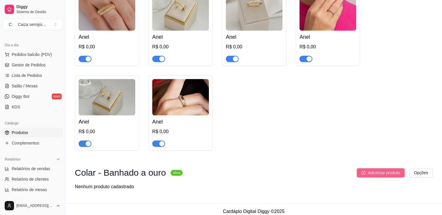
click at [386, 170] on span "Adicionar produto" at bounding box center [384, 173] width 32 height 6
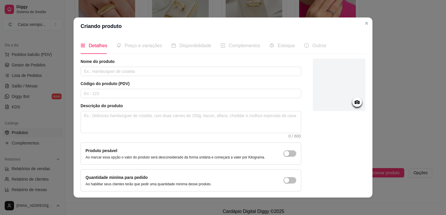
click at [354, 103] on icon at bounding box center [357, 102] width 7 height 7
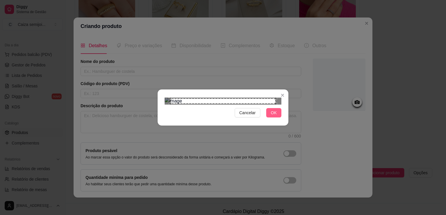
click at [277, 118] on button "OK" at bounding box center [273, 112] width 15 height 9
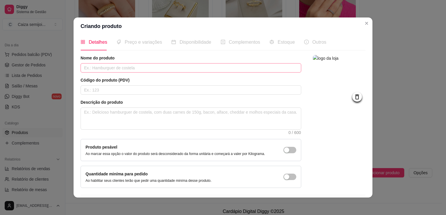
scroll to position [0, 0]
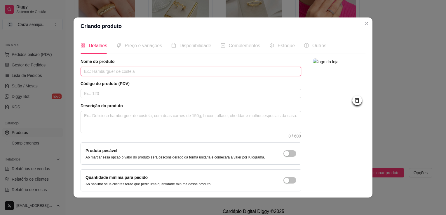
click at [134, 73] on input "text" at bounding box center [191, 71] width 221 height 9
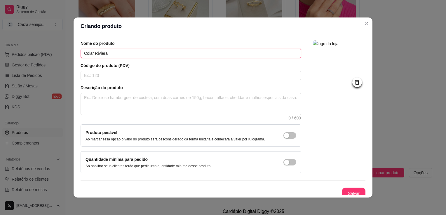
scroll to position [21, 0]
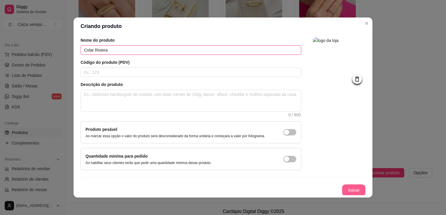
type input "Colar Riviera"
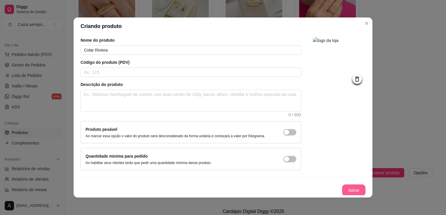
click at [346, 187] on button "Salvar" at bounding box center [353, 191] width 23 height 12
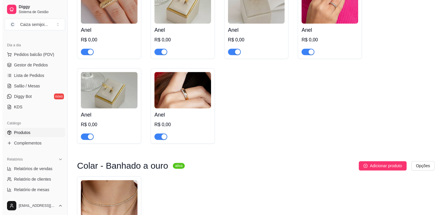
scroll to position [483, 0]
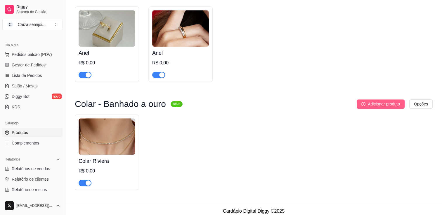
click at [393, 101] on span "Adicionar produto" at bounding box center [384, 104] width 32 height 6
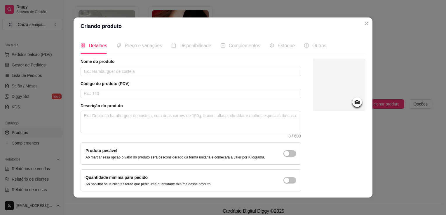
click at [355, 102] on icon at bounding box center [357, 102] width 5 height 4
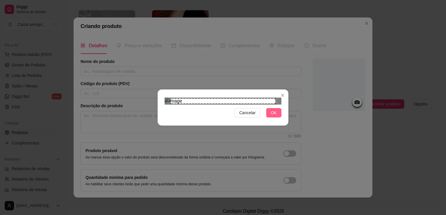
click at [274, 116] on span "OK" at bounding box center [274, 113] width 6 height 6
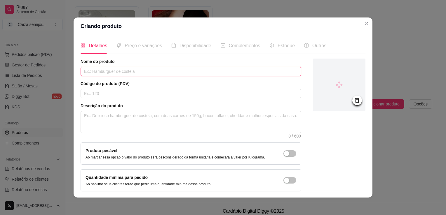
click at [176, 73] on input "text" at bounding box center [191, 71] width 221 height 9
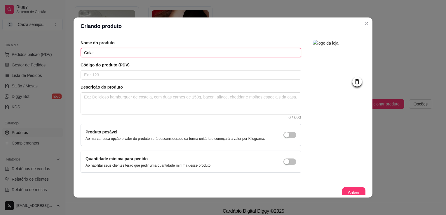
scroll to position [21, 0]
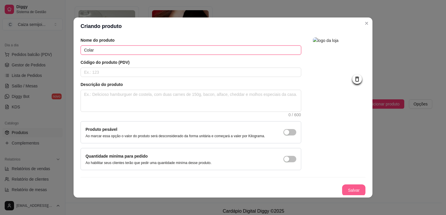
type input "Colar"
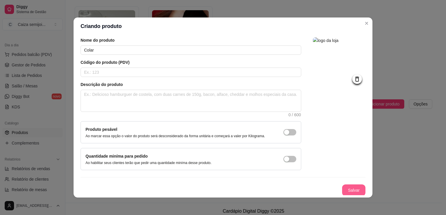
click at [344, 187] on button "Salvar" at bounding box center [353, 191] width 23 height 12
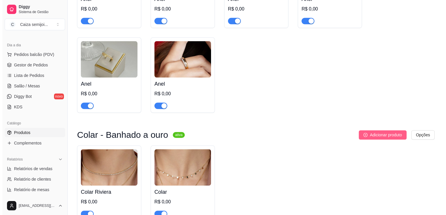
scroll to position [456, 0]
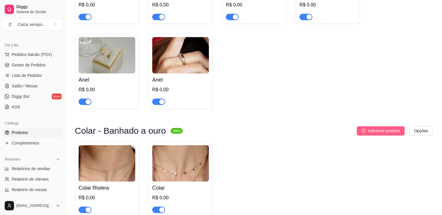
click at [380, 128] on span "Adicionar produto" at bounding box center [384, 131] width 32 height 6
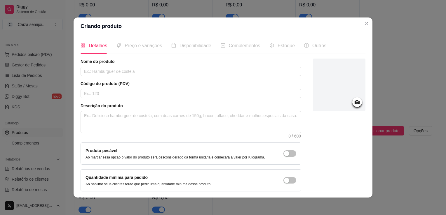
click at [354, 103] on icon at bounding box center [357, 102] width 7 height 7
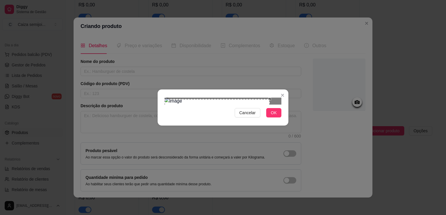
click at [235, 135] on div "Use the arrow keys to move the crop selection area" at bounding box center [217, 151] width 105 height 105
click at [277, 118] on button "OK" at bounding box center [273, 112] width 15 height 9
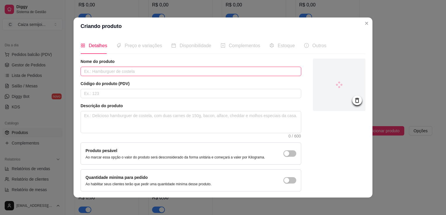
click at [171, 72] on input "text" at bounding box center [191, 71] width 221 height 9
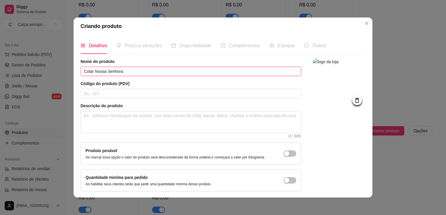
click at [91, 70] on input "Colar Nossa Senhora" at bounding box center [191, 71] width 221 height 9
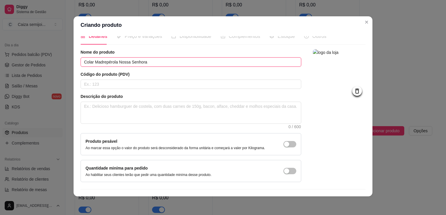
scroll to position [21, 0]
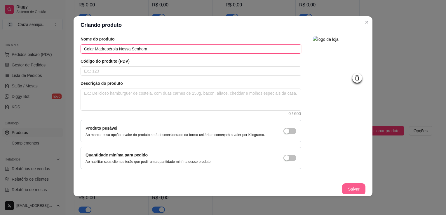
type input "Colar Madrepérola Nossa Senhora"
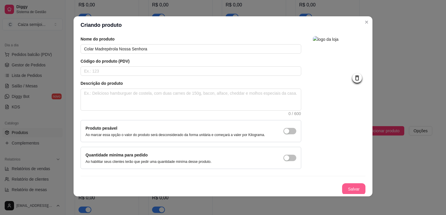
click at [351, 189] on button "Salvar" at bounding box center [353, 190] width 23 height 12
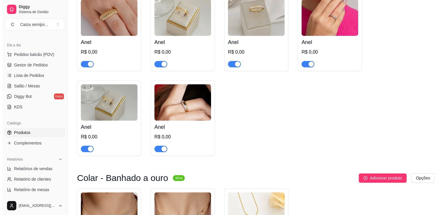
scroll to position [491, 0]
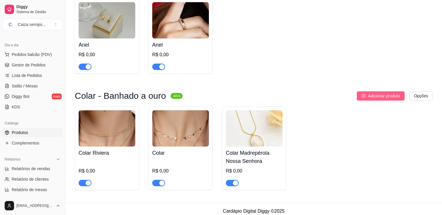
click at [389, 93] on span "Adicionar produto" at bounding box center [384, 96] width 32 height 6
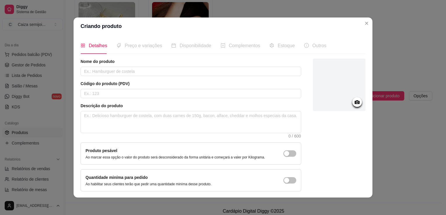
click at [354, 104] on div at bounding box center [357, 103] width 10 height 10
click at [355, 103] on icon at bounding box center [357, 102] width 5 height 4
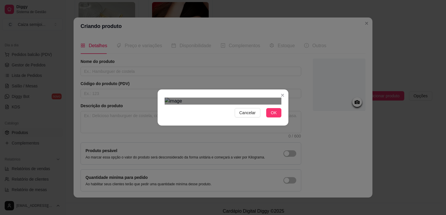
click at [287, 120] on div "Cancelar OK" at bounding box center [223, 107] width 131 height 25
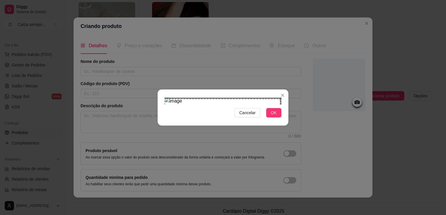
click at [132, 34] on div "Cancelar OK" at bounding box center [223, 107] width 446 height 215
click at [287, 90] on section "Cancelar OK" at bounding box center [223, 108] width 131 height 36
click at [276, 116] on span "OK" at bounding box center [274, 113] width 6 height 6
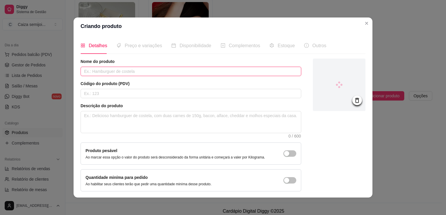
click at [133, 69] on input "text" at bounding box center [191, 71] width 221 height 9
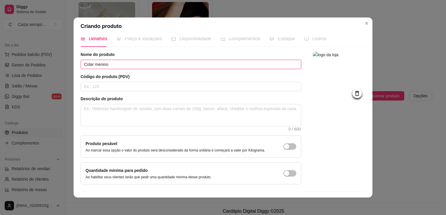
scroll to position [21, 0]
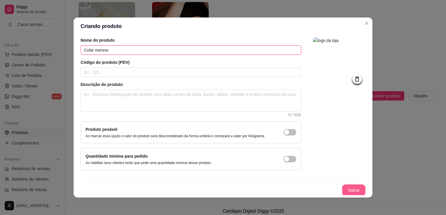
type input "Colar menino"
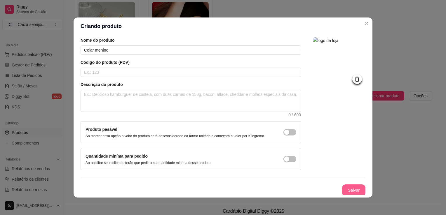
click at [350, 185] on button "Salvar" at bounding box center [353, 191] width 23 height 12
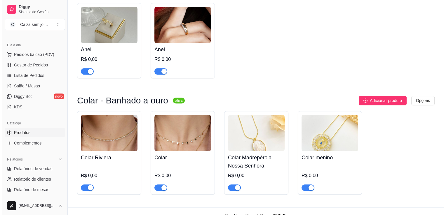
scroll to position [491, 0]
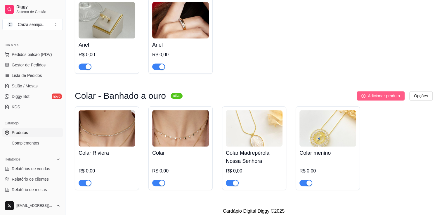
click at [387, 93] on span "Adicionar produto" at bounding box center [384, 96] width 32 height 6
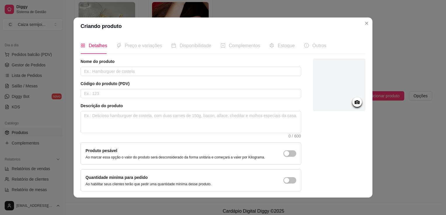
click at [355, 102] on icon at bounding box center [357, 102] width 5 height 4
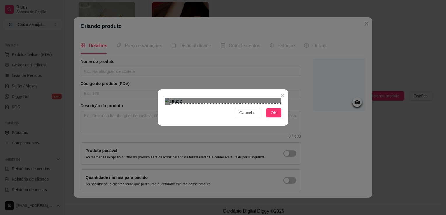
click at [285, 120] on div "Cancelar OK" at bounding box center [223, 107] width 131 height 25
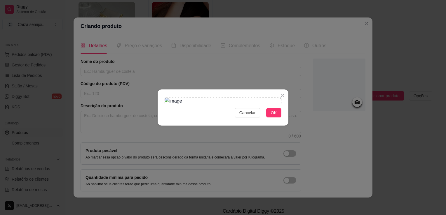
click at [161, 90] on section "Cancelar OK" at bounding box center [223, 108] width 131 height 36
click at [274, 116] on span "OK" at bounding box center [274, 113] width 6 height 6
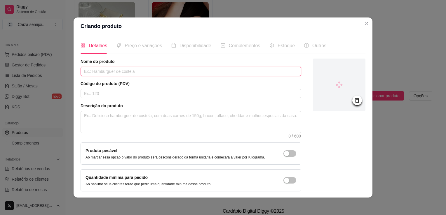
click at [151, 72] on input "text" at bounding box center [191, 71] width 221 height 9
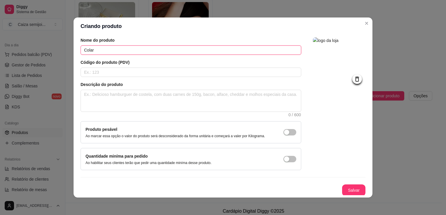
scroll to position [1, 0]
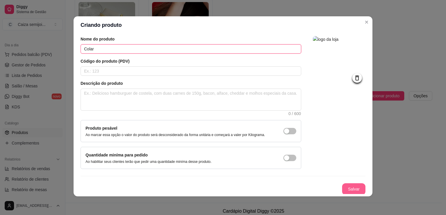
type input "Colar"
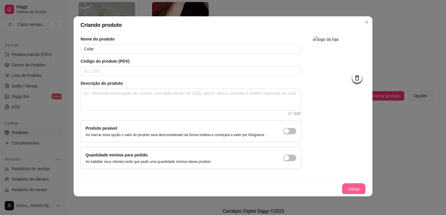
click at [347, 188] on button "Salvar" at bounding box center [353, 190] width 23 height 12
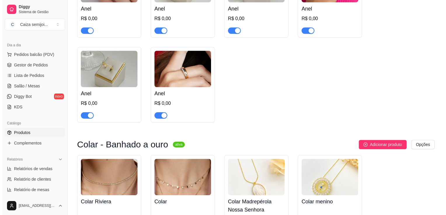
scroll to position [552, 0]
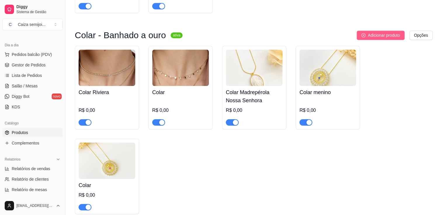
click at [391, 32] on span "Adicionar produto" at bounding box center [384, 35] width 32 height 6
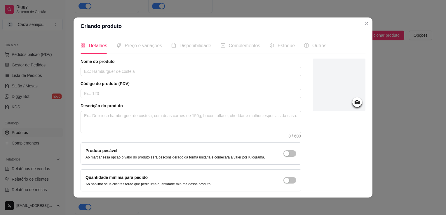
click at [356, 102] on circle at bounding box center [356, 102] width 1 height 1
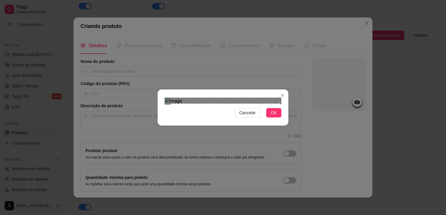
click at [287, 120] on div "Cancelar OK" at bounding box center [223, 107] width 131 height 25
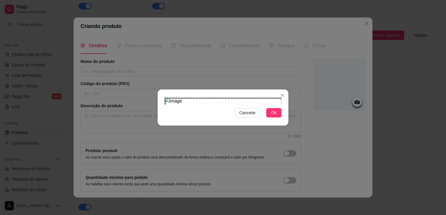
click at [164, 90] on section "Cancelar OK" at bounding box center [223, 108] width 131 height 36
click at [278, 118] on button "OK" at bounding box center [273, 112] width 15 height 9
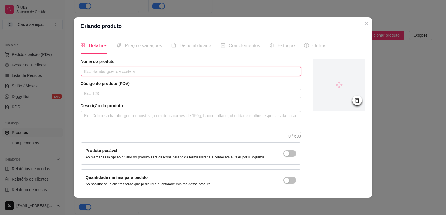
click at [152, 70] on input "text" at bounding box center [191, 71] width 221 height 9
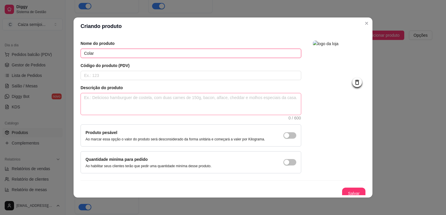
scroll to position [21, 0]
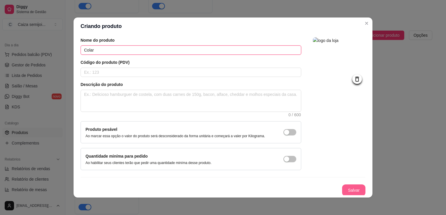
type input "Colar"
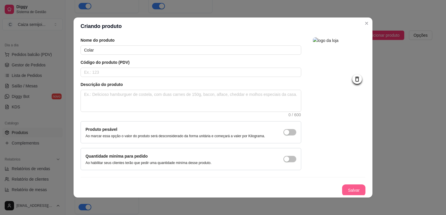
click at [351, 189] on button "Salvar" at bounding box center [353, 191] width 23 height 12
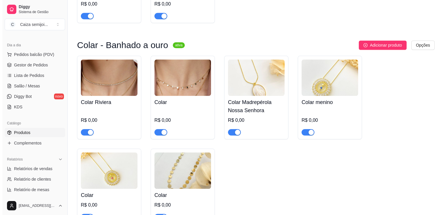
scroll to position [547, 0]
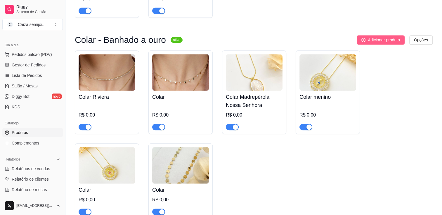
click at [390, 37] on span "Adicionar produto" at bounding box center [384, 40] width 32 height 6
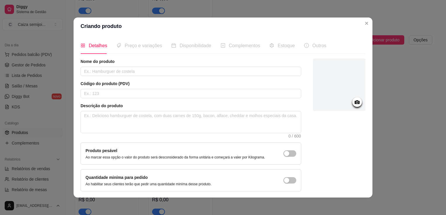
click at [356, 102] on circle at bounding box center [356, 102] width 1 height 1
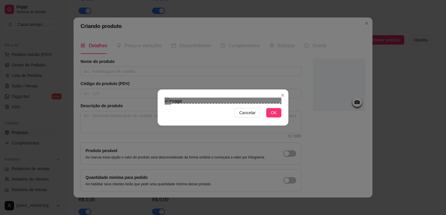
click at [283, 120] on div "Cancelar OK" at bounding box center [223, 107] width 131 height 25
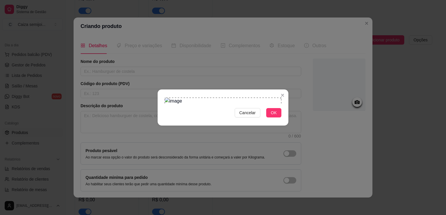
click at [164, 90] on section "Cancelar OK" at bounding box center [223, 108] width 131 height 36
click at [275, 116] on span "OK" at bounding box center [274, 113] width 6 height 6
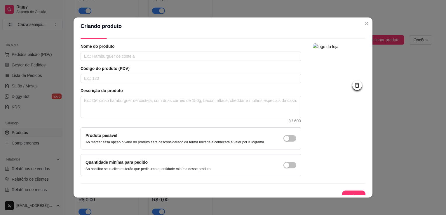
scroll to position [21, 0]
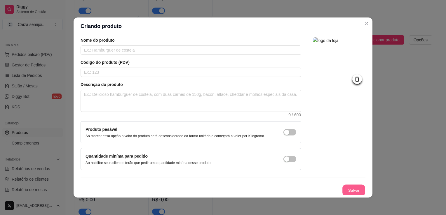
click at [348, 187] on button "Salvar" at bounding box center [353, 190] width 23 height 11
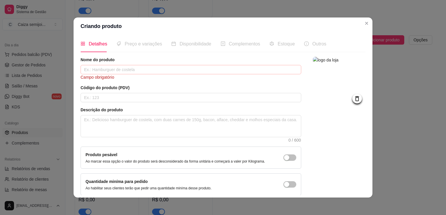
scroll to position [0, 0]
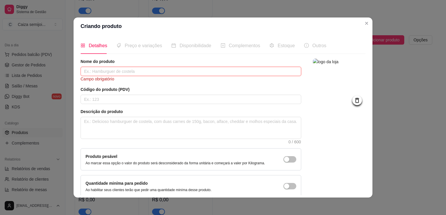
click at [115, 71] on input "text" at bounding box center [191, 71] width 221 height 9
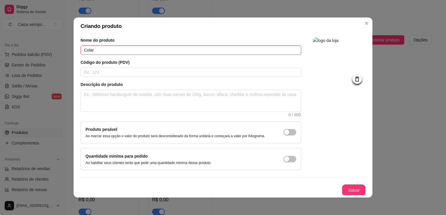
scroll to position [1, 0]
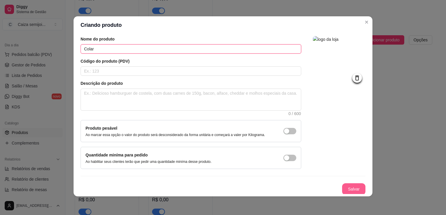
type input "Colar"
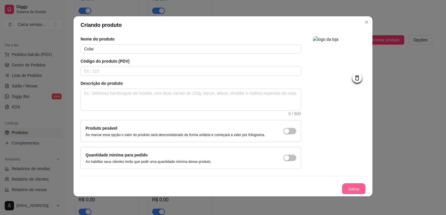
click at [347, 187] on button "Salvar" at bounding box center [353, 190] width 23 height 12
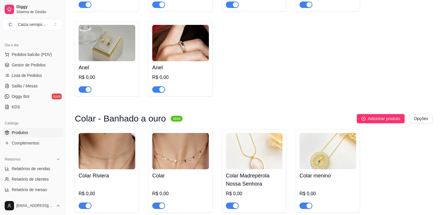
scroll to position [459, 0]
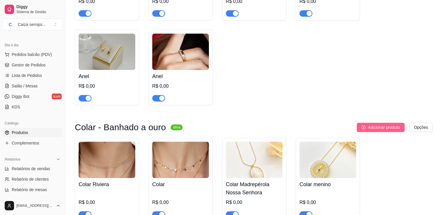
click at [375, 124] on span "Adicionar produto" at bounding box center [384, 127] width 32 height 6
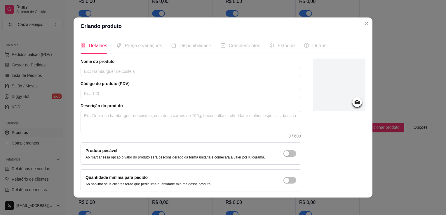
click at [356, 102] on circle at bounding box center [356, 102] width 1 height 1
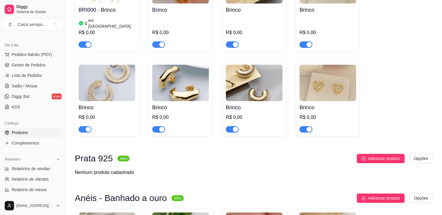
scroll to position [0, 0]
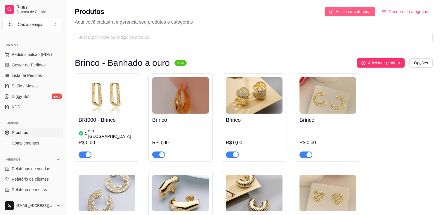
click at [347, 12] on span "Adicionar categoria" at bounding box center [352, 11] width 35 height 6
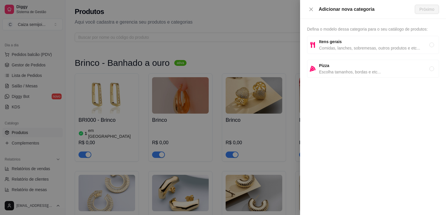
click at [348, 46] on span "Comidas, lanches, sobremesas, outros produtos e etc..." at bounding box center [374, 48] width 110 height 6
radio input "true"
click at [426, 9] on span "Próximo" at bounding box center [427, 9] width 15 height 6
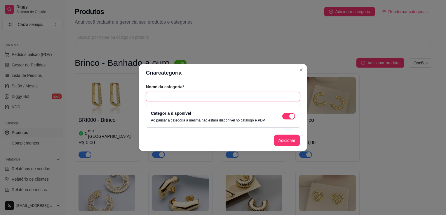
click at [215, 100] on input "text" at bounding box center [223, 96] width 154 height 9
type input "Conjunto"
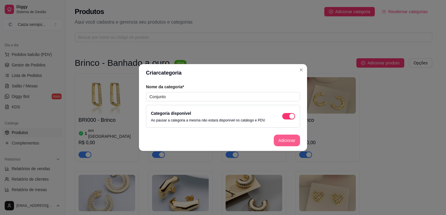
click at [283, 140] on button "Adicionar" at bounding box center [287, 141] width 26 height 12
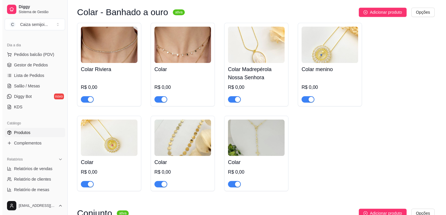
scroll to position [616, 0]
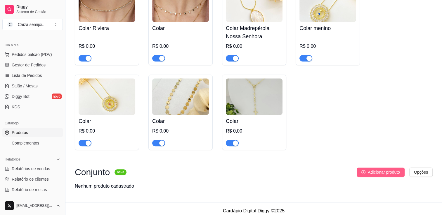
click at [377, 169] on span "Adicionar produto" at bounding box center [384, 172] width 32 height 6
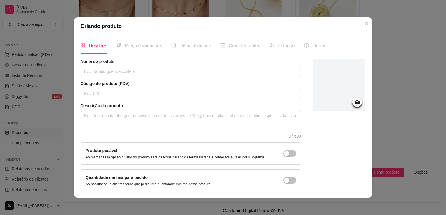
click at [354, 104] on icon at bounding box center [357, 102] width 7 height 7
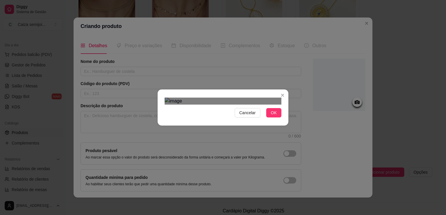
click at [286, 120] on div "Cancelar OK" at bounding box center [223, 107] width 131 height 25
click at [276, 98] on div at bounding box center [223, 101] width 117 height 7
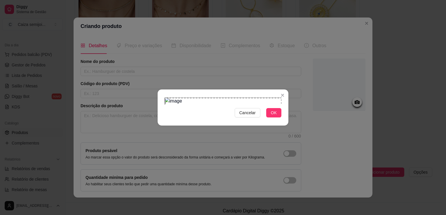
click at [290, 158] on div "Cancelar OK" at bounding box center [223, 107] width 446 height 215
click at [238, 127] on div "Use the arrow keys to move the crop selection area" at bounding box center [223, 156] width 116 height 116
click at [293, 163] on div "Cancelar OK" at bounding box center [223, 107] width 446 height 215
click at [287, 90] on section "Cancelar OK" at bounding box center [223, 108] width 131 height 36
click at [276, 116] on span "OK" at bounding box center [274, 113] width 6 height 6
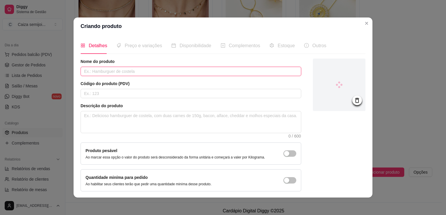
click at [107, 70] on input "text" at bounding box center [191, 71] width 221 height 9
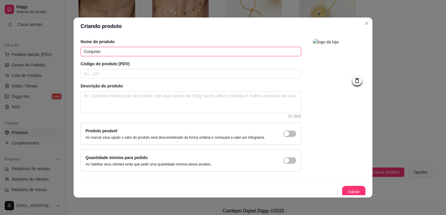
scroll to position [21, 0]
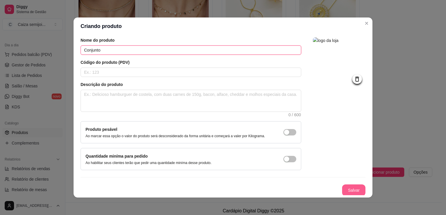
type input "Conjunto"
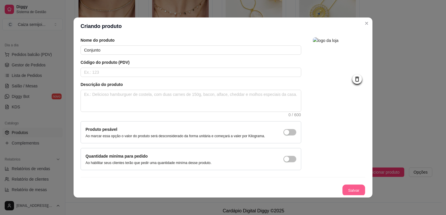
click at [347, 192] on button "Salvar" at bounding box center [353, 190] width 23 height 11
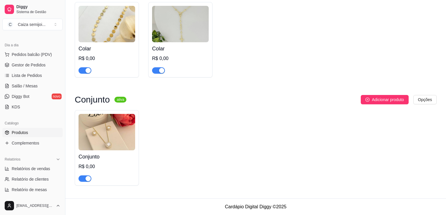
scroll to position [600, 0]
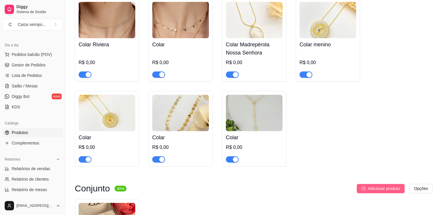
click at [390, 186] on span "Adicionar produto" at bounding box center [384, 189] width 32 height 6
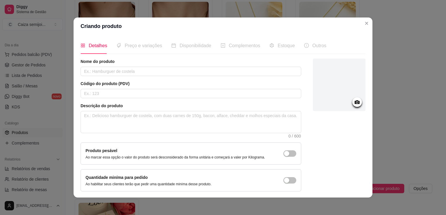
click at [356, 102] on circle at bounding box center [356, 102] width 1 height 1
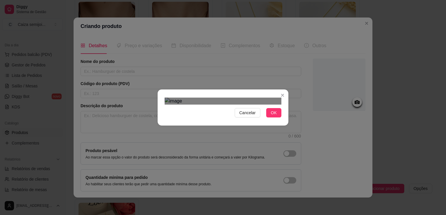
click at [132, 190] on div "Cancelar OK" at bounding box center [223, 107] width 446 height 215
click at [280, 95] on div "Cancelar OK" at bounding box center [223, 107] width 131 height 25
click at [239, 136] on div "Use the arrow keys to move the crop selection area" at bounding box center [223, 194] width 117 height 117
click at [273, 105] on div at bounding box center [223, 101] width 117 height 7
click at [236, 145] on div "Use the arrow keys to move the crop selection area" at bounding box center [221, 201] width 112 height 112
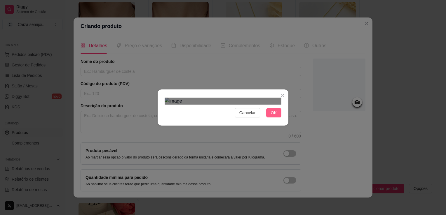
click at [276, 118] on button "OK" at bounding box center [273, 112] width 15 height 9
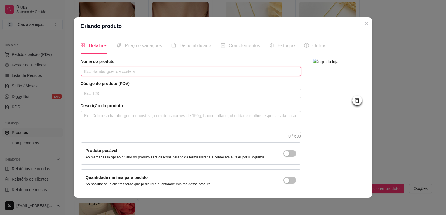
click at [155, 69] on input "text" at bounding box center [191, 71] width 221 height 9
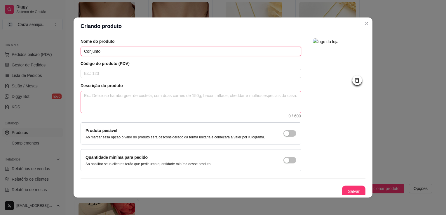
scroll to position [21, 0]
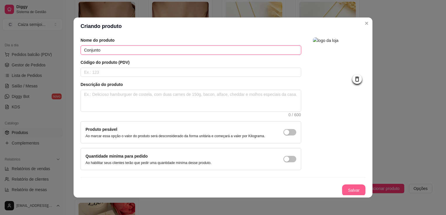
type input "Conjunto"
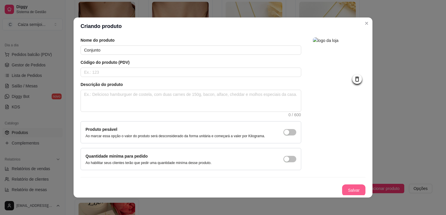
click at [342, 189] on button "Salvar" at bounding box center [353, 191] width 23 height 12
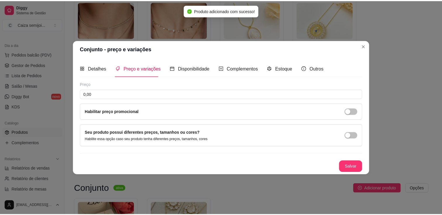
scroll to position [0, 0]
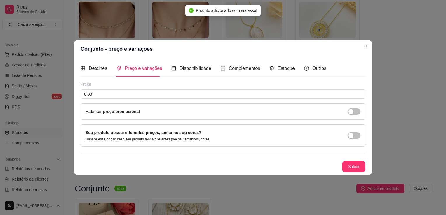
click at [359, 166] on button "Salvar" at bounding box center [353, 167] width 23 height 12
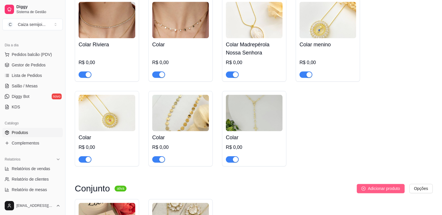
click at [388, 186] on span "Adicionar produto" at bounding box center [384, 189] width 32 height 6
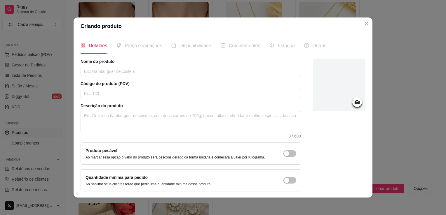
click at [355, 101] on icon at bounding box center [357, 102] width 5 height 4
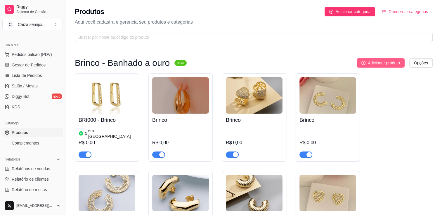
click at [392, 61] on span "Adicionar produto" at bounding box center [384, 63] width 32 height 6
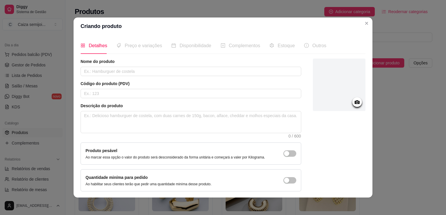
click at [354, 106] on div at bounding box center [339, 85] width 53 height 53
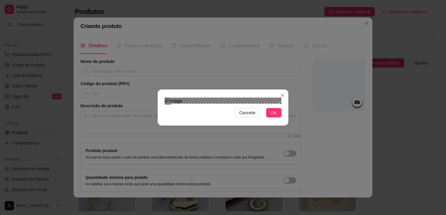
click at [287, 120] on div "Cancelar OK" at bounding box center [223, 107] width 131 height 25
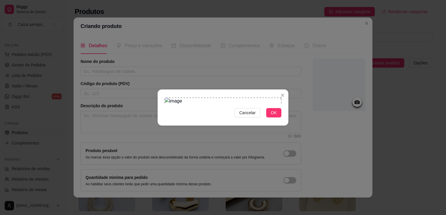
click at [162, 95] on div "Cancelar OK" at bounding box center [223, 107] width 131 height 25
click at [272, 116] on span "OK" at bounding box center [274, 113] width 6 height 6
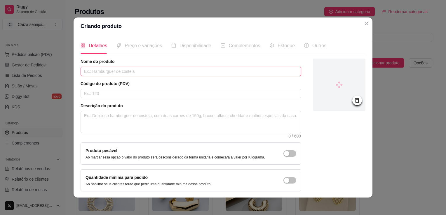
click at [154, 73] on input "text" at bounding box center [191, 71] width 221 height 9
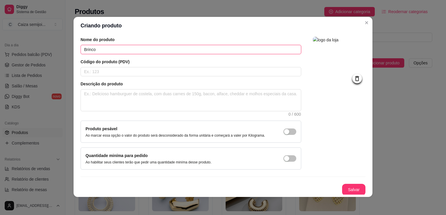
scroll to position [1, 0]
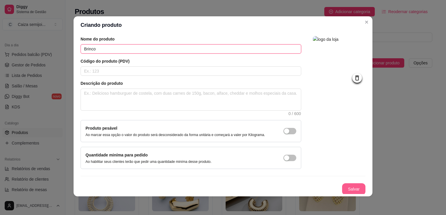
type input "Brinco"
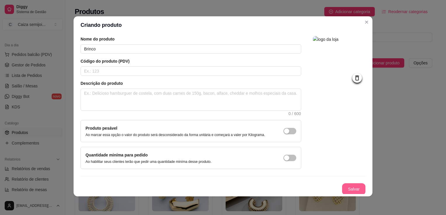
click at [344, 188] on button "Salvar" at bounding box center [353, 190] width 23 height 12
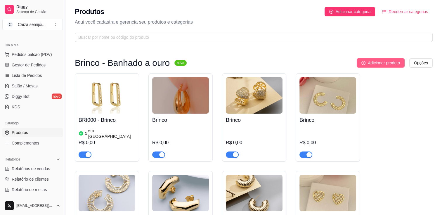
click at [376, 60] on span "Adicionar produto" at bounding box center [384, 63] width 32 height 6
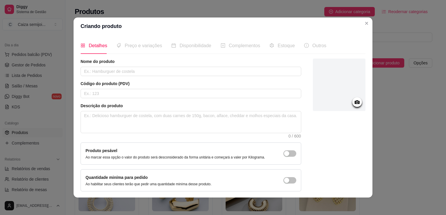
click at [355, 102] on icon at bounding box center [357, 102] width 5 height 4
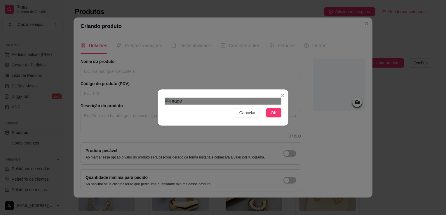
click at [283, 120] on div "Cancelar OK" at bounding box center [223, 107] width 131 height 25
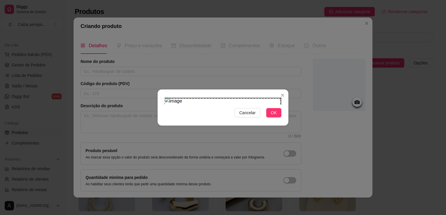
click at [150, 56] on div "Cancelar OK" at bounding box center [223, 107] width 446 height 215
click at [285, 90] on section "Cancelar OK" at bounding box center [223, 108] width 131 height 36
click at [278, 118] on button "OK" at bounding box center [273, 112] width 15 height 9
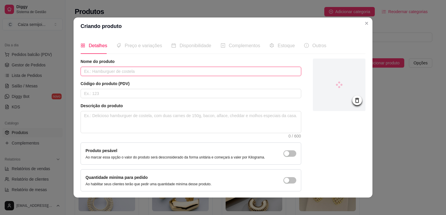
click at [134, 68] on input "text" at bounding box center [191, 71] width 221 height 9
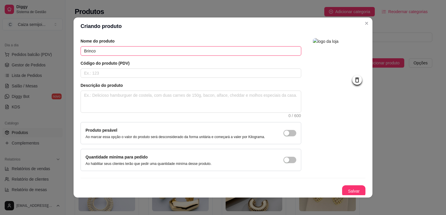
scroll to position [21, 0]
type input "Brinco"
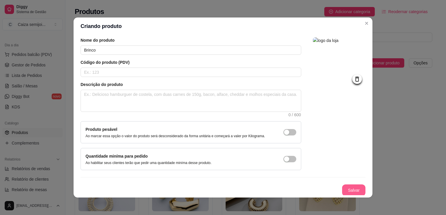
click at [344, 188] on button "Salvar" at bounding box center [353, 191] width 23 height 12
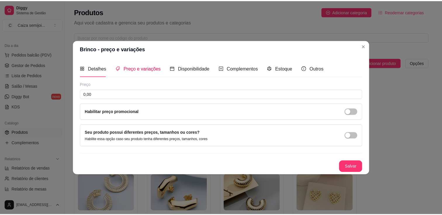
scroll to position [0, 0]
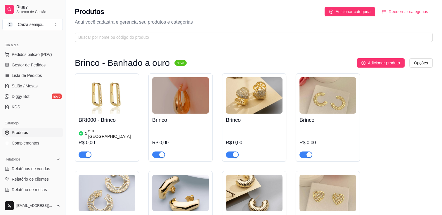
click at [389, 110] on div "BRI000 - Brinco 1 em estoque R$ 0,00 Brinco R$ 0,00 Brinco R$ 0,00 Brinco R$ 0,…" at bounding box center [254, 203] width 358 height 258
click at [27, 19] on button "C Caiza semijoi ..." at bounding box center [32, 25] width 60 height 12
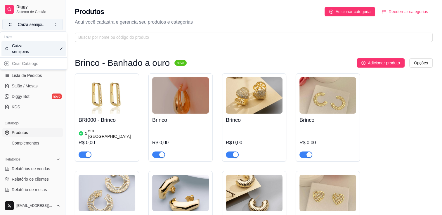
click at [30, 25] on div "Caiza semijoi ..." at bounding box center [32, 25] width 28 height 6
click at [21, 3] on link "Diggy Sistema de Gestão" at bounding box center [32, 9] width 60 height 14
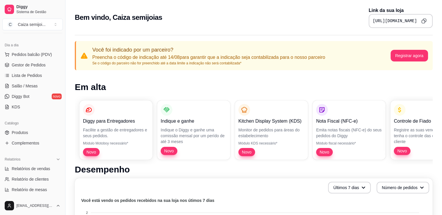
click at [422, 19] on icon "Copy to clipboard" at bounding box center [423, 20] width 5 height 5
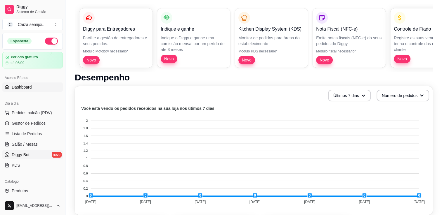
scroll to position [76, 0]
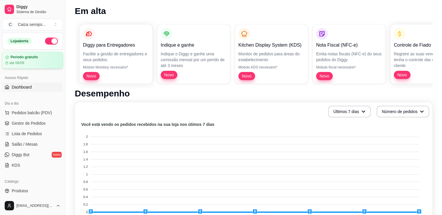
click at [32, 62] on div "até 06/09" at bounding box center [32, 63] width 55 height 5
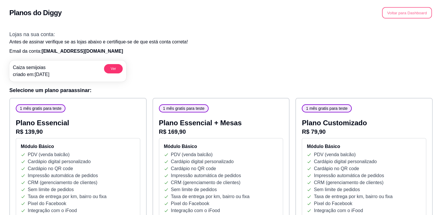
click at [401, 11] on button "Voltar para Dashboard" at bounding box center [407, 12] width 50 height 11
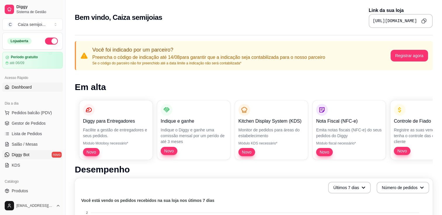
click at [25, 156] on span "Diggy Bot" at bounding box center [21, 155] width 18 height 6
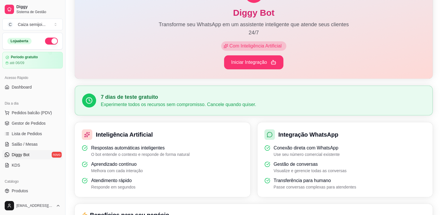
scroll to position [58, 0]
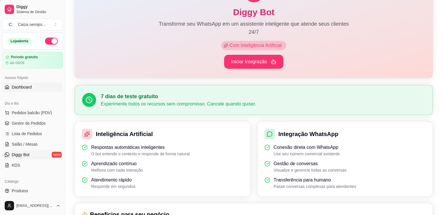
click at [25, 90] on link "Dashboard" at bounding box center [32, 87] width 60 height 9
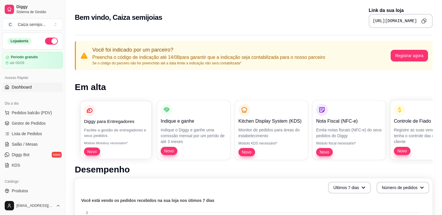
click at [114, 135] on p "Facilite a gestão de entregadores e seus pedidos." at bounding box center [116, 132] width 64 height 11
click at [391, 133] on div "Controle de Fiado Registre as suas vendas em fiado e tenha o controle das conta…" at bounding box center [426, 131] width 71 height 58
click at [238, 113] on div "Diggy para Entregadores Facilite a gestão de entregadores e seus pedidos. Módul…" at bounding box center [254, 130] width 358 height 69
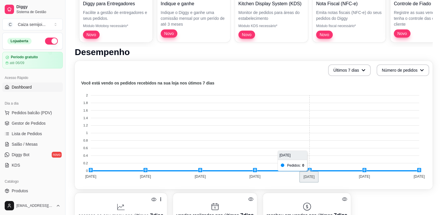
scroll to position [146, 0]
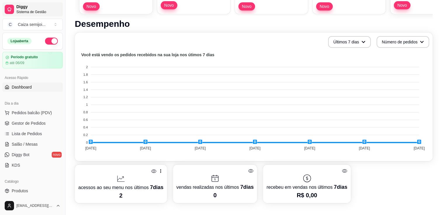
click at [18, 6] on span "Diggy" at bounding box center [38, 6] width 44 height 5
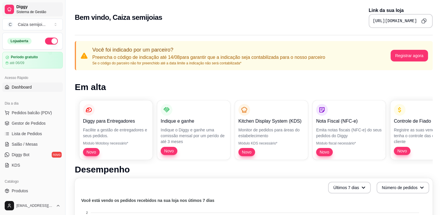
click at [12, 8] on div at bounding box center [9, 9] width 9 height 9
click at [30, 8] on span "Diggy" at bounding box center [38, 6] width 44 height 5
click at [22, 11] on span "Sistema de Gestão" at bounding box center [38, 12] width 44 height 5
click at [137, 19] on h2 "Bem vindo, Caiza semijoias" at bounding box center [118, 17] width 87 height 9
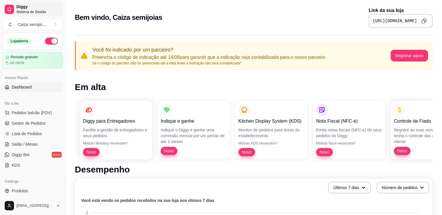
click at [21, 10] on span "Sistema de Gestão" at bounding box center [38, 12] width 44 height 5
